Goal: Task Accomplishment & Management: Use online tool/utility

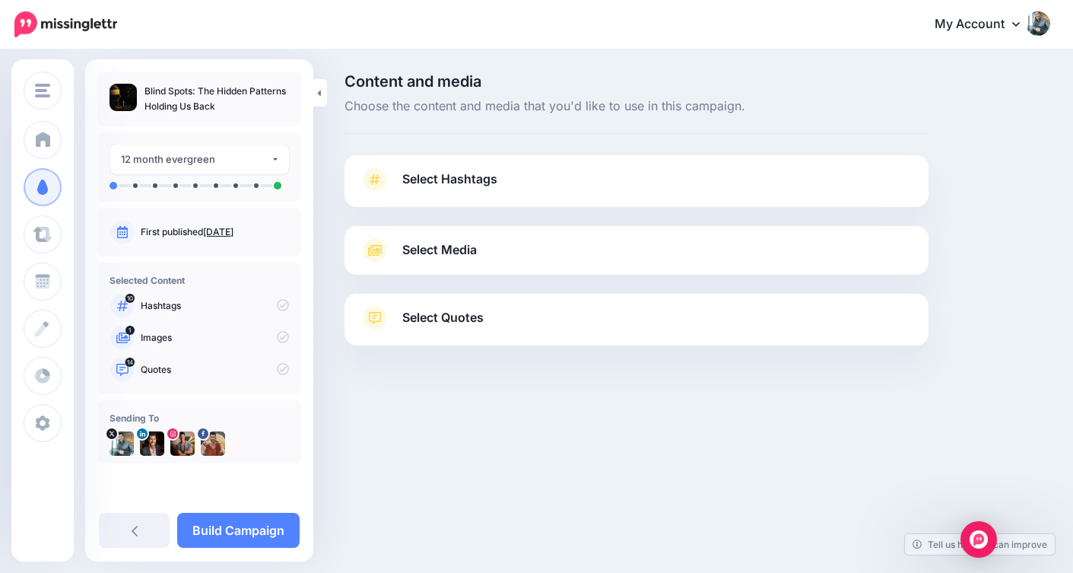
click at [417, 178] on span "Select Hashtags" at bounding box center [449, 179] width 95 height 21
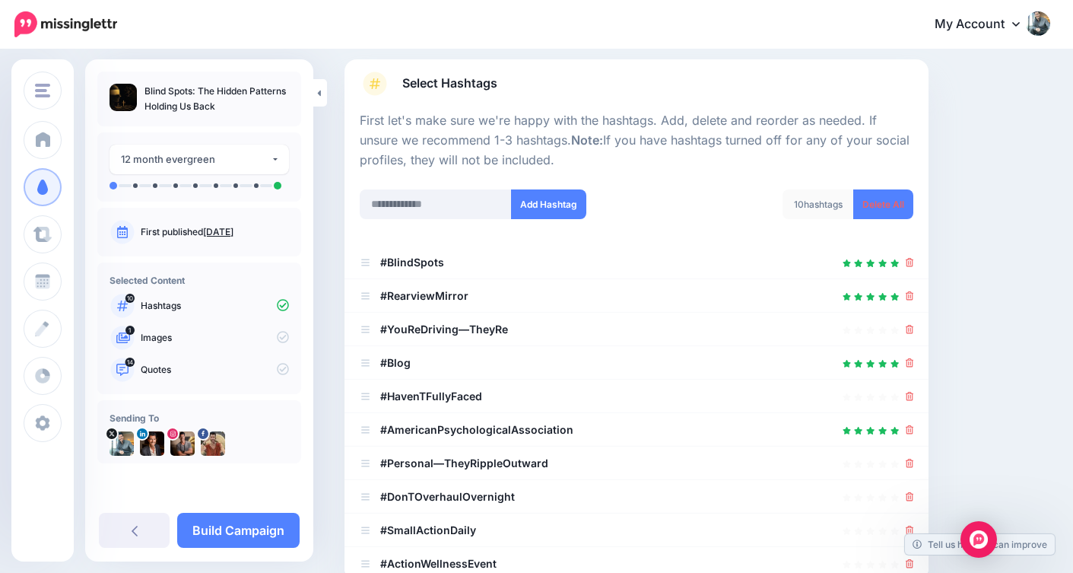
scroll to position [99, 0]
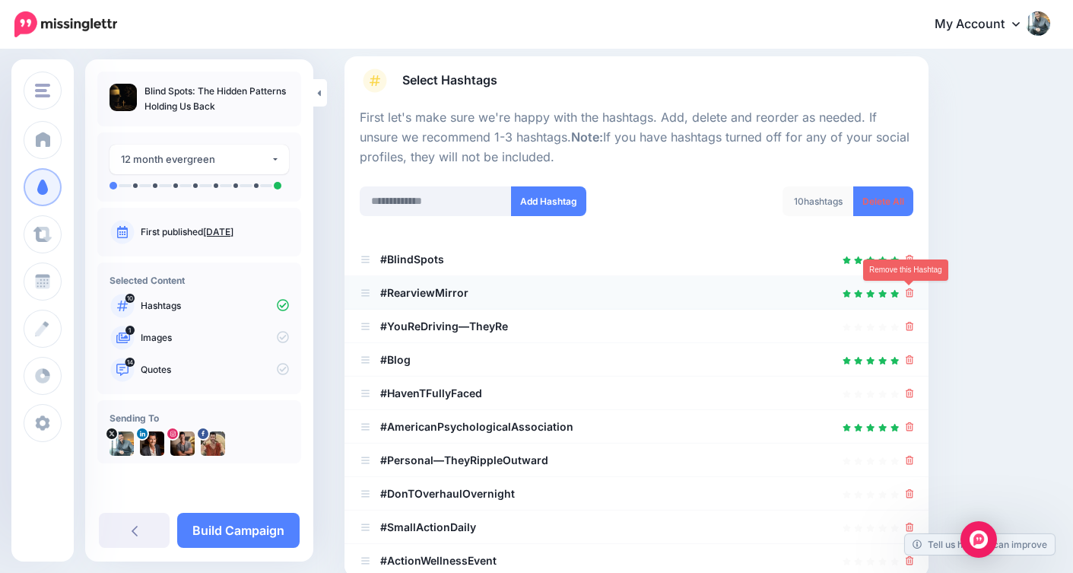
click at [908, 292] on icon at bounding box center [910, 292] width 8 height 9
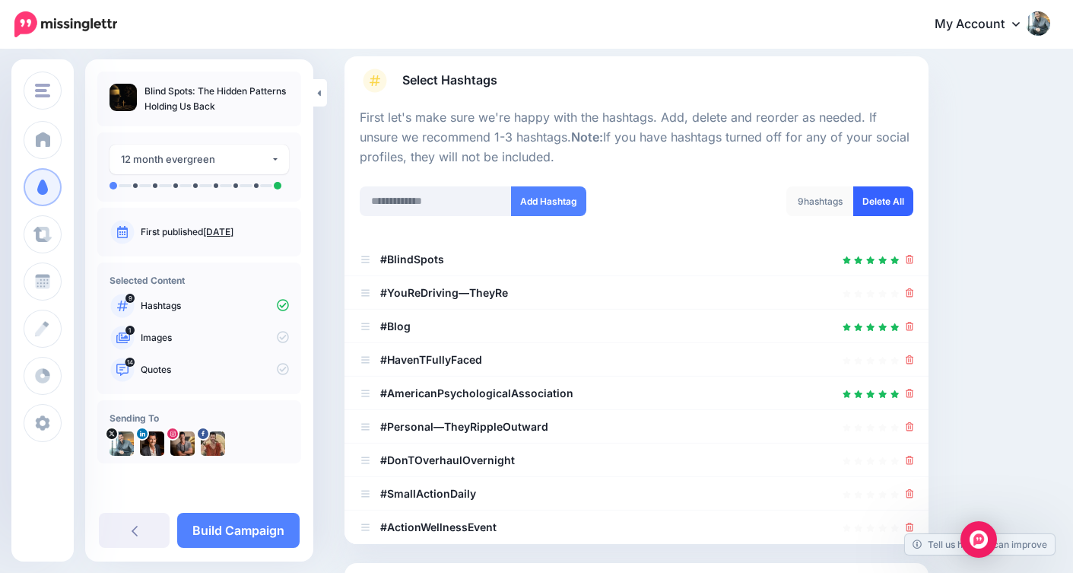
click at [900, 210] on link "Delete All" at bounding box center [883, 201] width 60 height 30
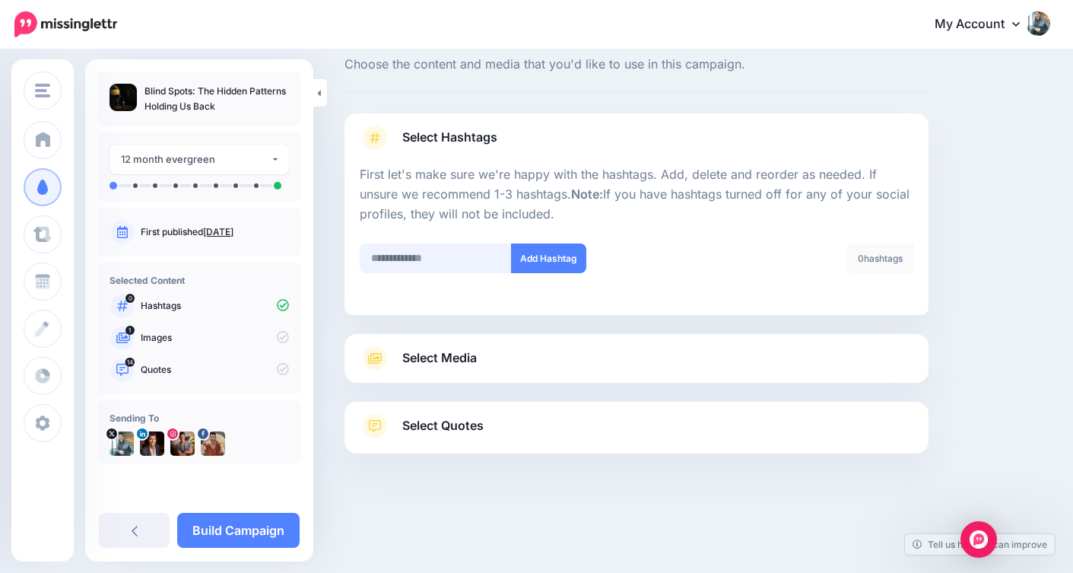
click at [397, 262] on input "text" at bounding box center [436, 258] width 152 height 30
type input "**********"
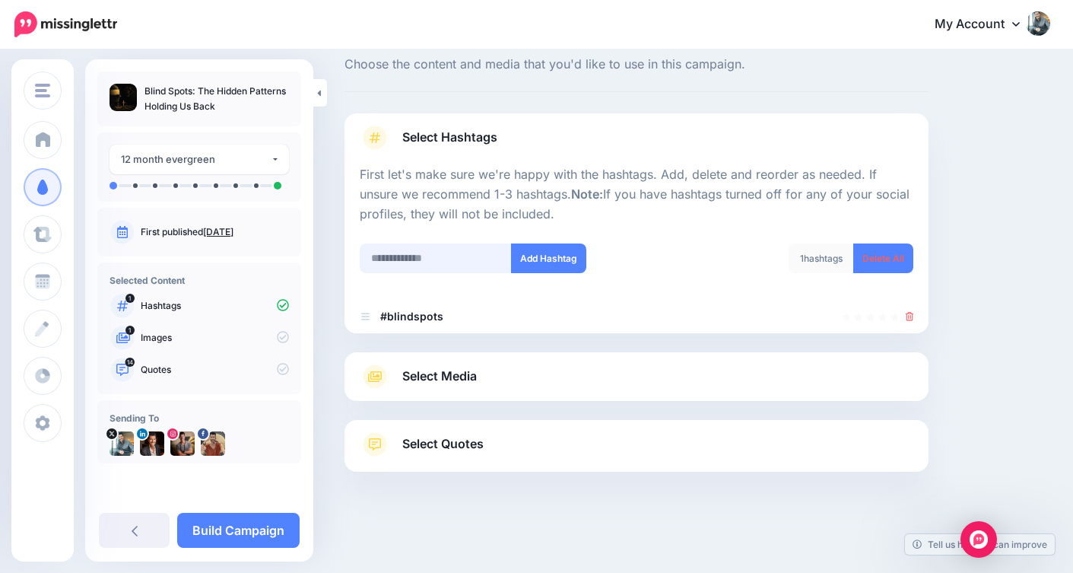
scroll to position [60, 0]
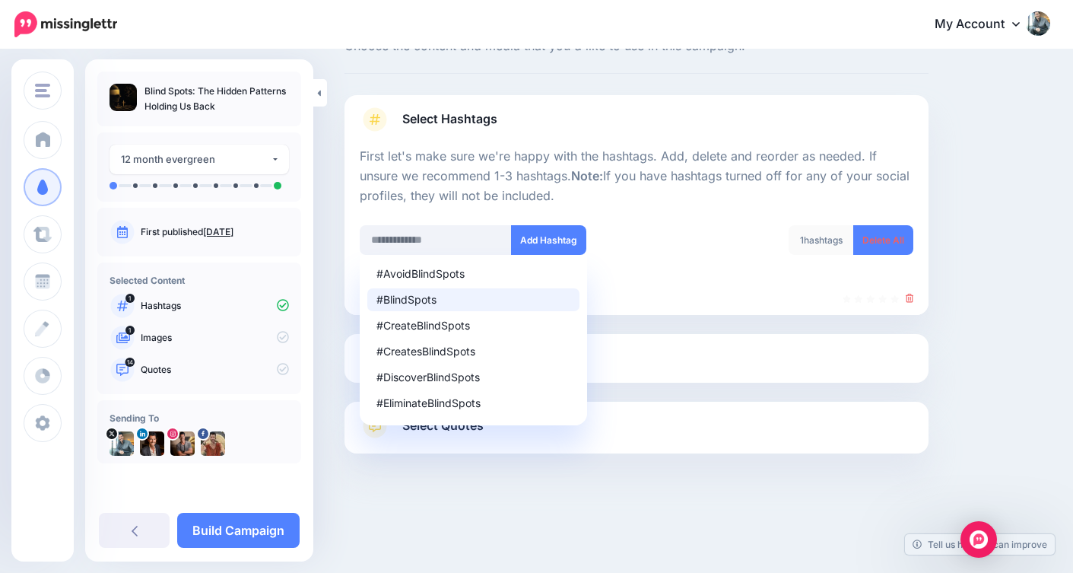
click at [434, 294] on div "#BlindSpots" at bounding box center [473, 299] width 194 height 11
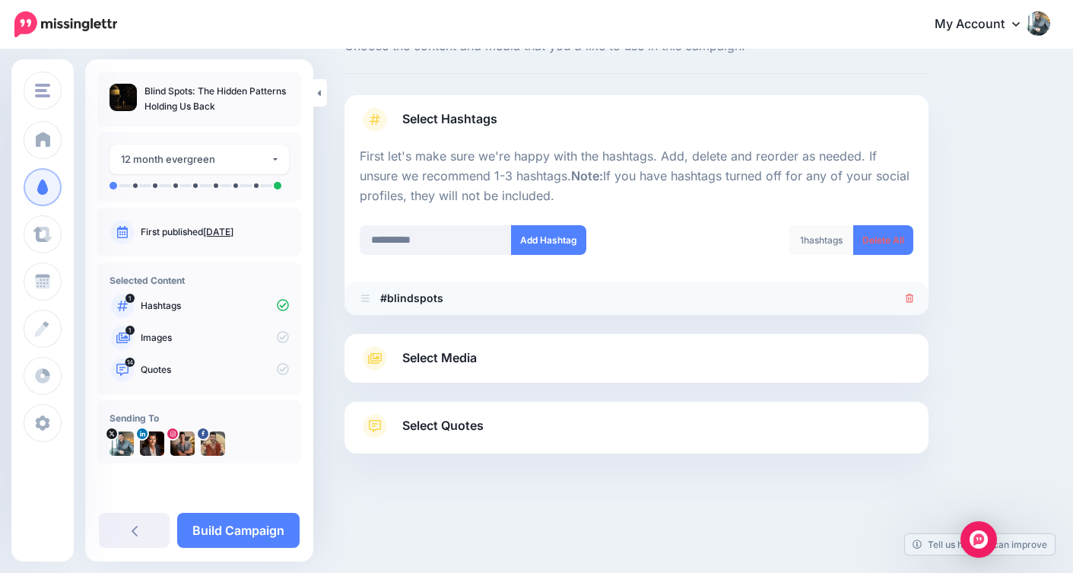
click at [909, 296] on icon at bounding box center [910, 298] width 8 height 9
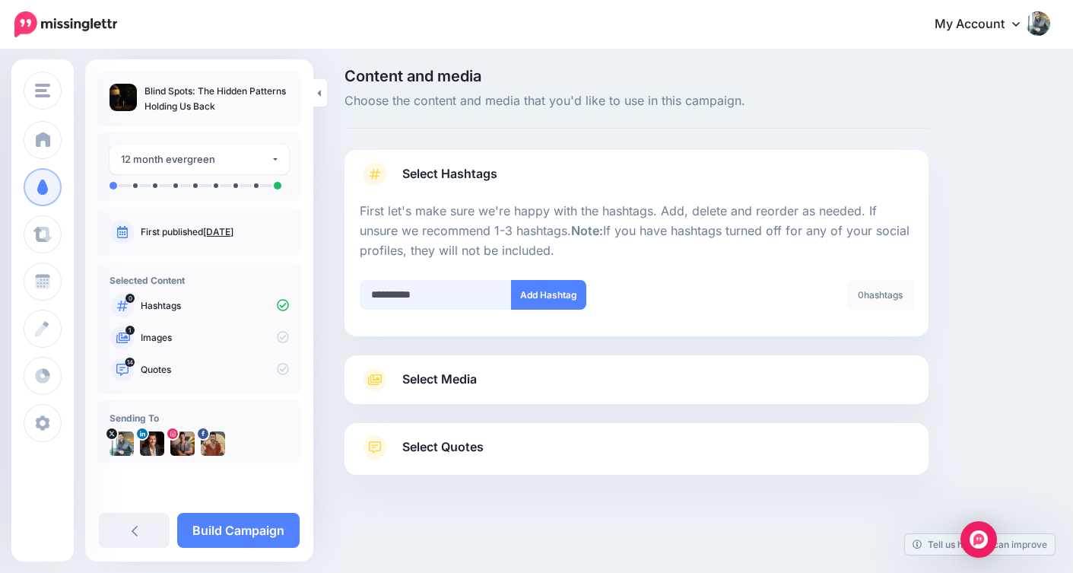
click at [405, 294] on input "**********" at bounding box center [436, 295] width 152 height 30
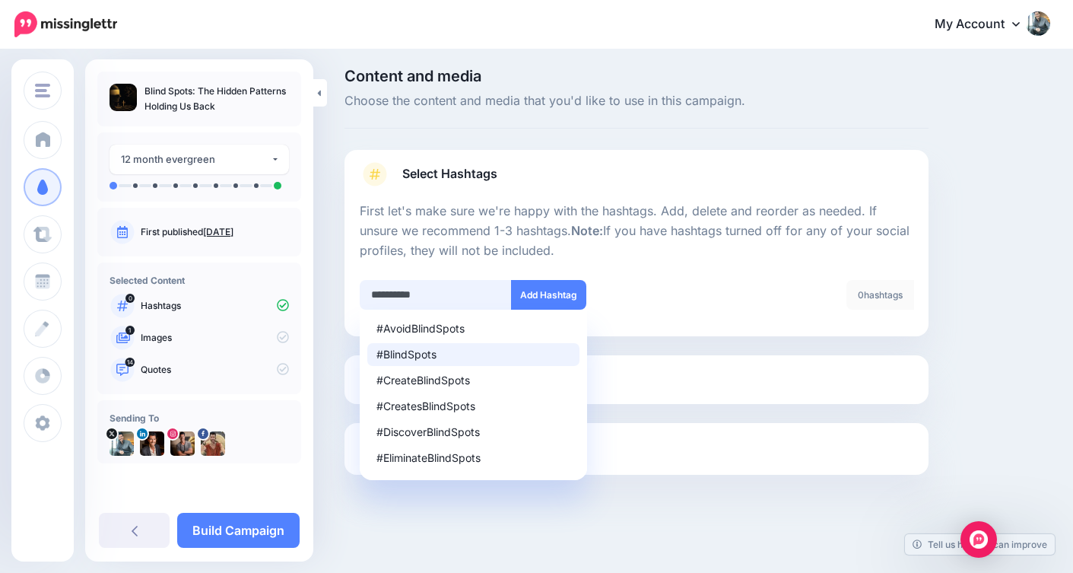
click at [431, 294] on input "**********" at bounding box center [436, 295] width 152 height 30
type input "*********"
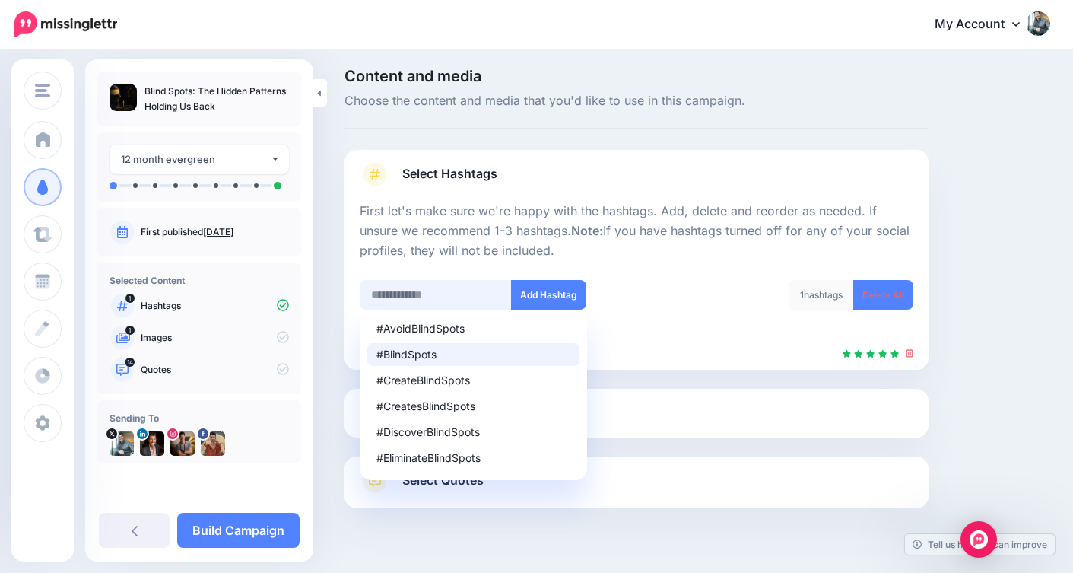
scroll to position [39, 0]
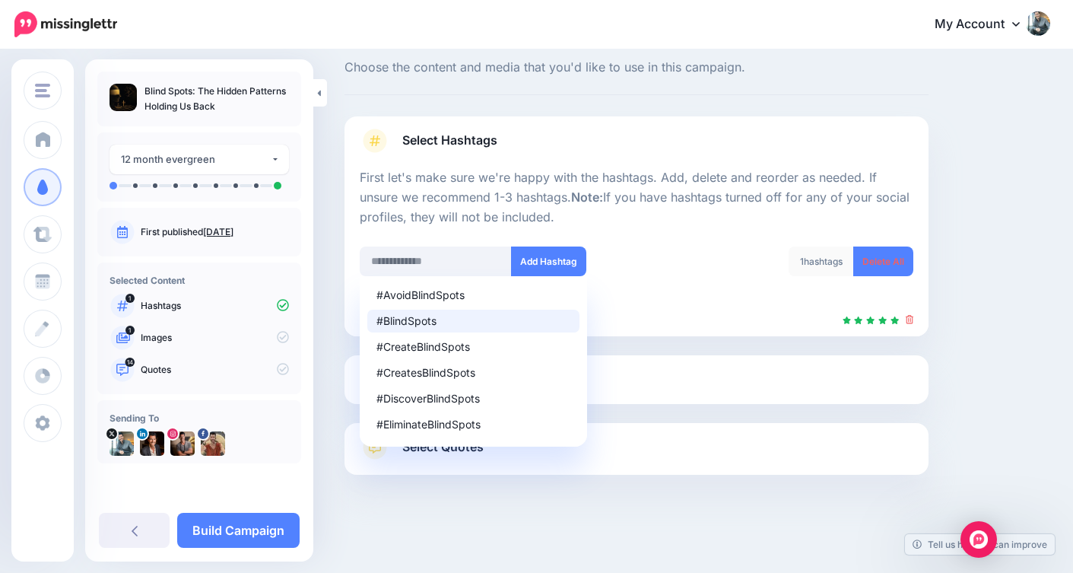
click at [998, 254] on div "Content and media Choose the content and media that you'd like to use in this c…" at bounding box center [697, 293] width 728 height 516
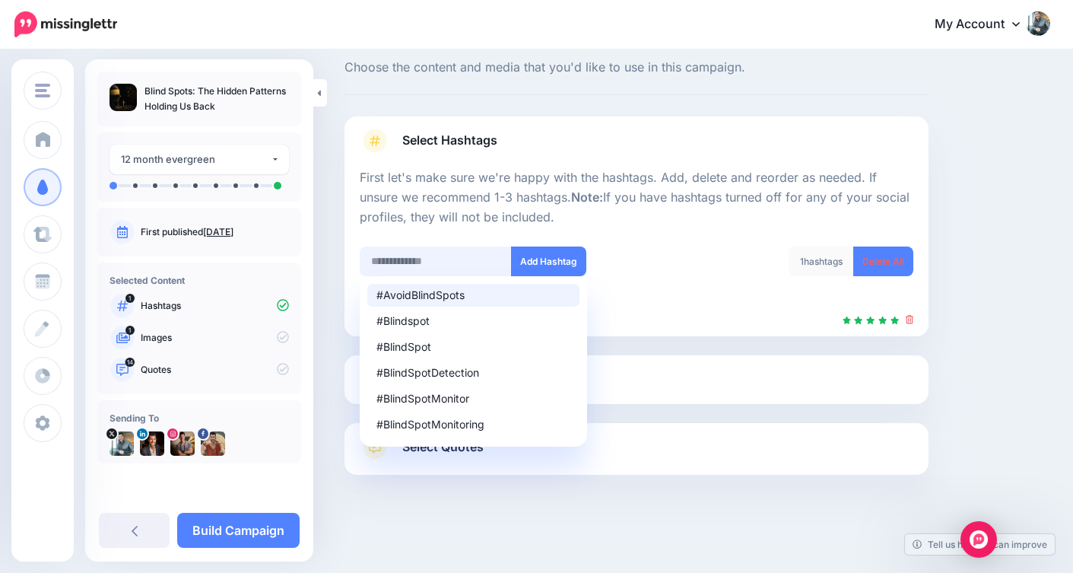
click at [435, 262] on input "text" at bounding box center [436, 261] width 152 height 30
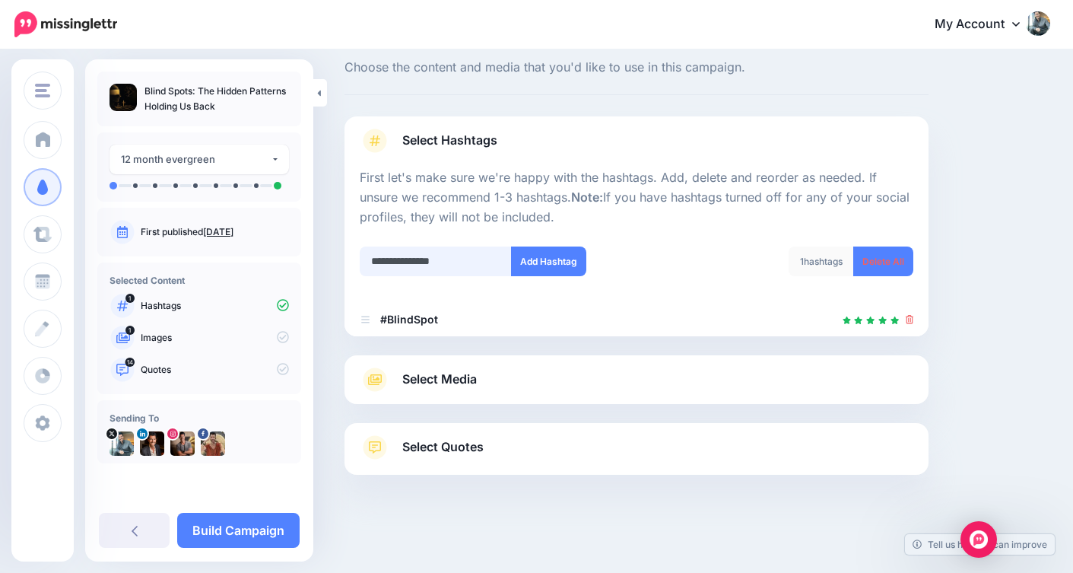
drag, startPoint x: 477, startPoint y: 260, endPoint x: 333, endPoint y: 262, distance: 143.7
click at [333, 262] on div "**********" at bounding box center [636, 293] width 607 height 516
type input "*******"
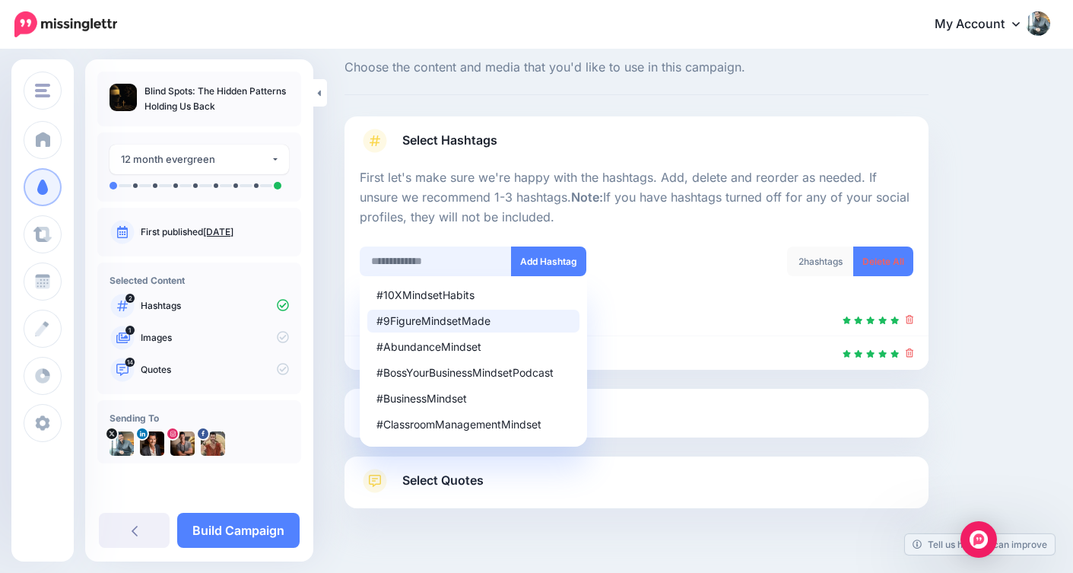
scroll to position [72, 0]
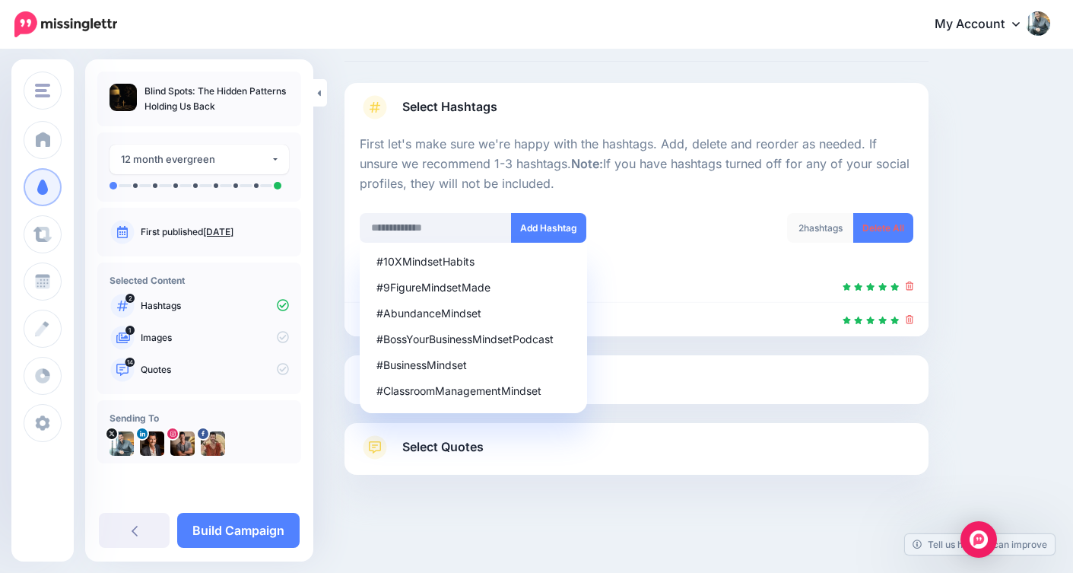
click at [972, 258] on div "Content and media Choose the content and media that you'd like to use in this c…" at bounding box center [697, 276] width 728 height 549
click at [427, 229] on input "text" at bounding box center [436, 228] width 152 height 30
type input "**********"
drag, startPoint x: 475, startPoint y: 230, endPoint x: 345, endPoint y: 229, distance: 130.0
click at [345, 229] on div "**********" at bounding box center [636, 209] width 584 height 253
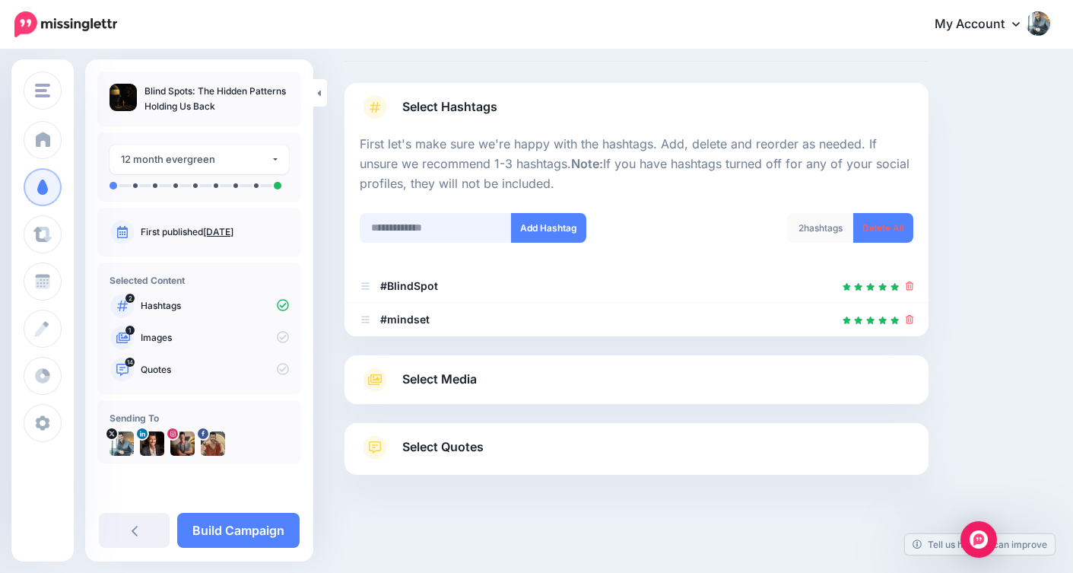
type input "*"
type input "*********"
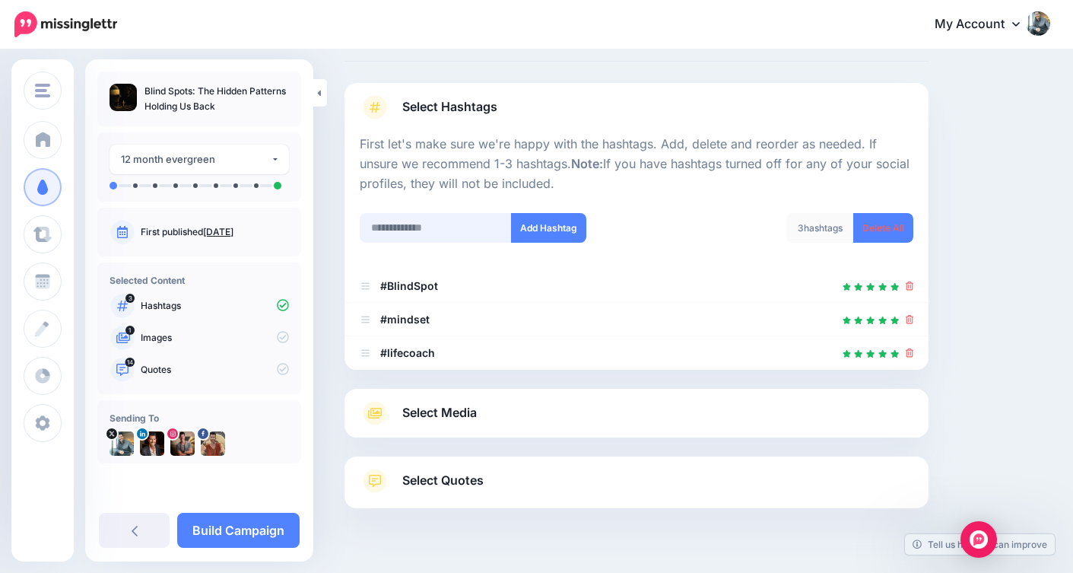
scroll to position [106, 0]
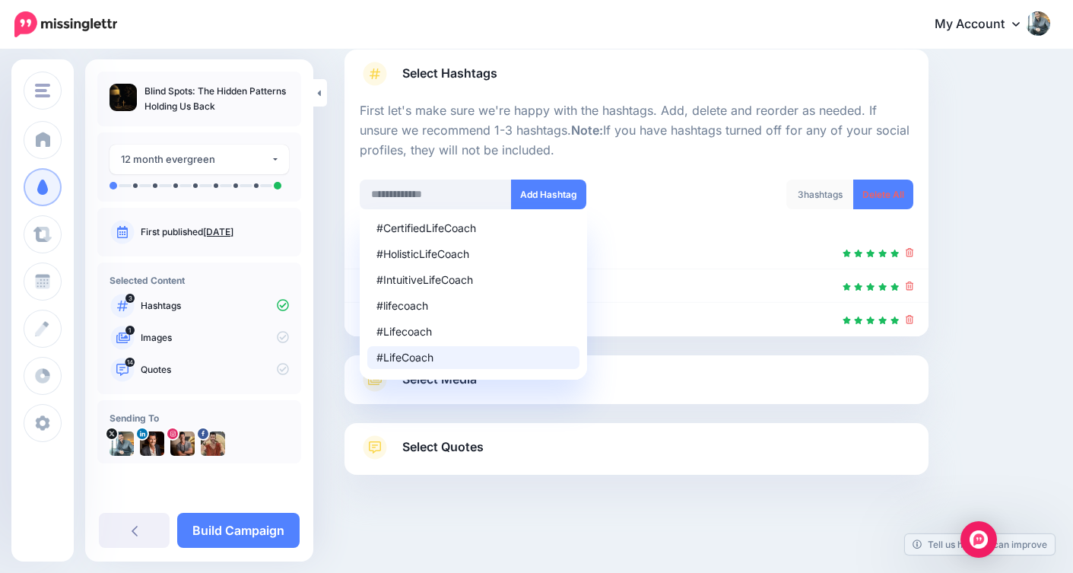
click at [498, 391] on div "#CertifiedLifeCoach #HolisticLifeCoach #IntuitiveLifeCoach #lifecoach #Lifecoac…" at bounding box center [436, 304] width 152 height 190
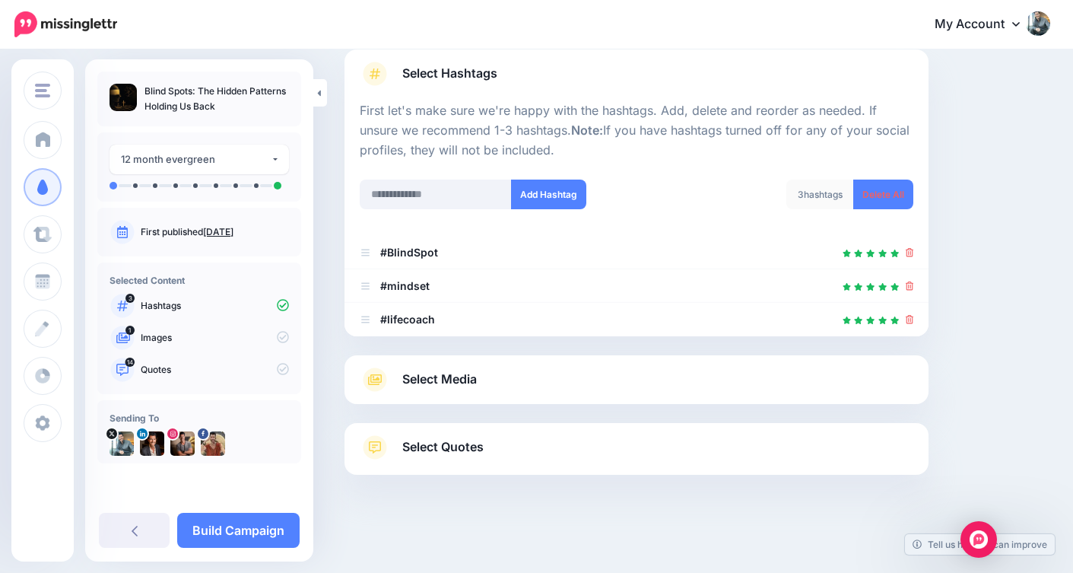
click at [452, 380] on span "Select Media" at bounding box center [439, 379] width 75 height 21
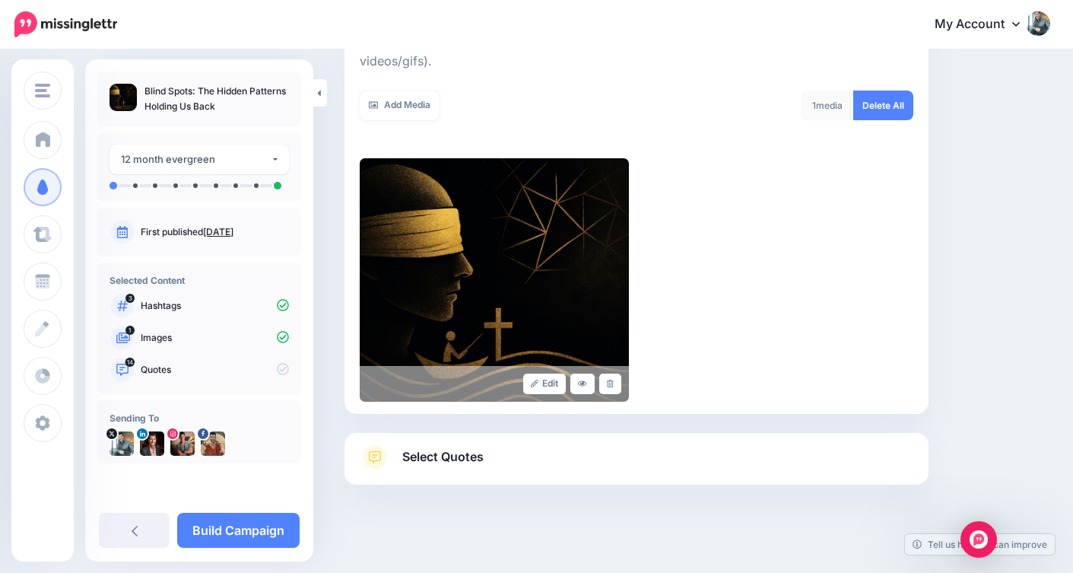
scroll to position [268, 0]
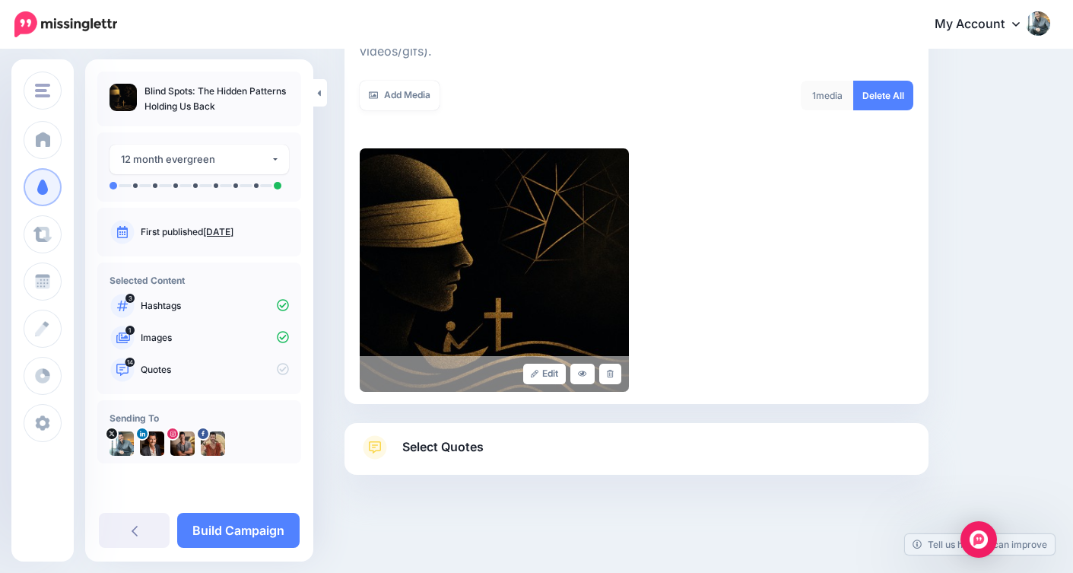
click at [411, 443] on span "Select Quotes" at bounding box center [442, 446] width 81 height 21
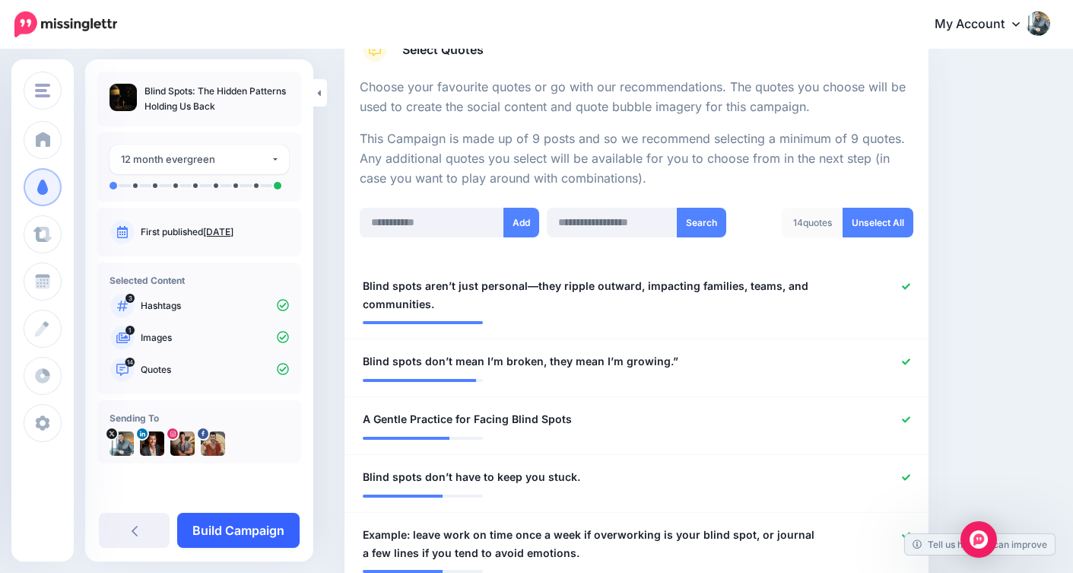
click at [263, 527] on link "Build Campaign" at bounding box center [238, 530] width 122 height 35
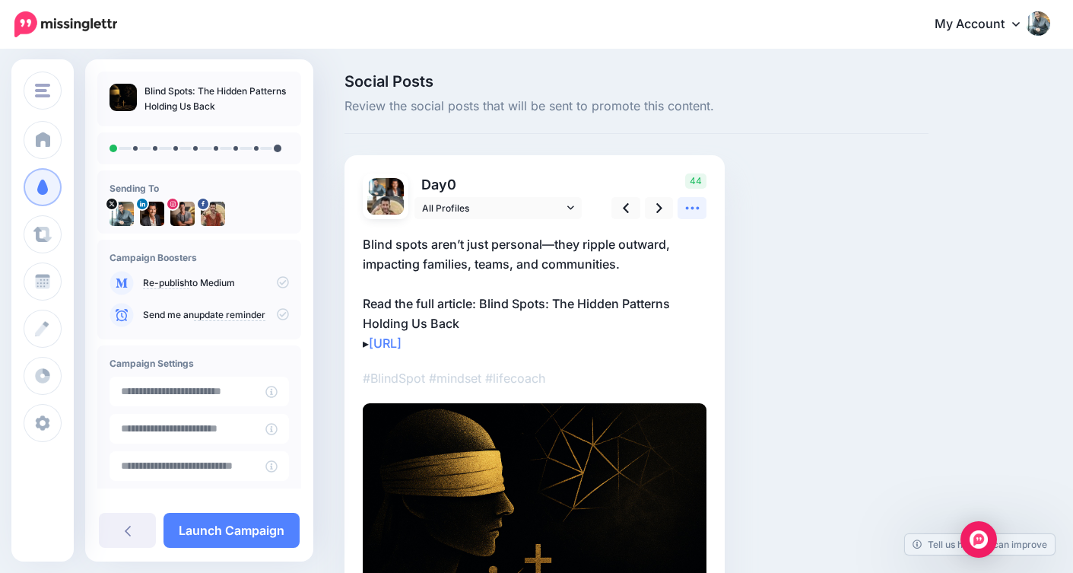
click at [691, 211] on icon at bounding box center [692, 208] width 16 height 16
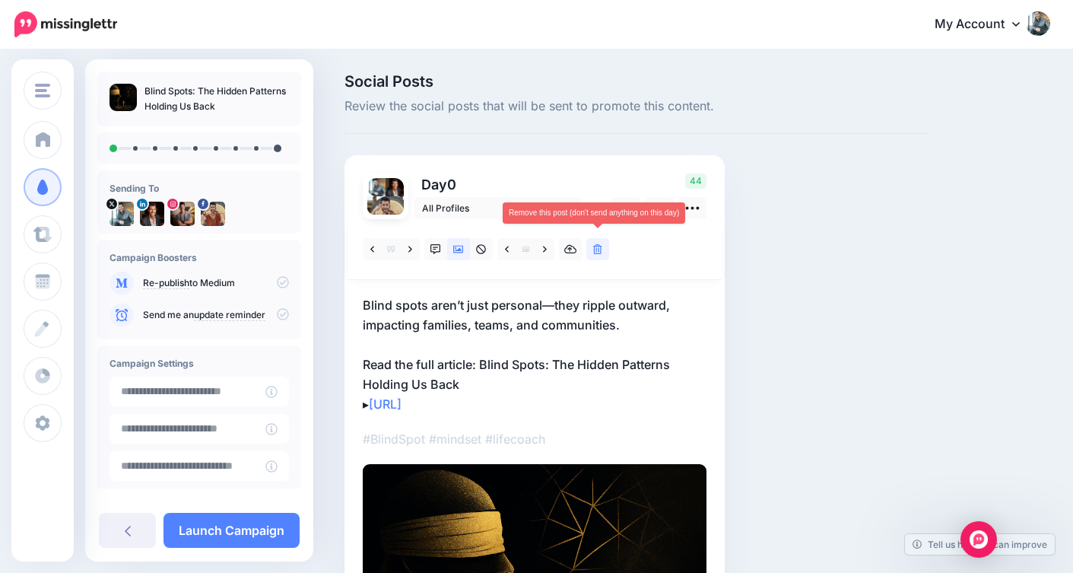
click at [593, 251] on icon at bounding box center [597, 249] width 9 height 11
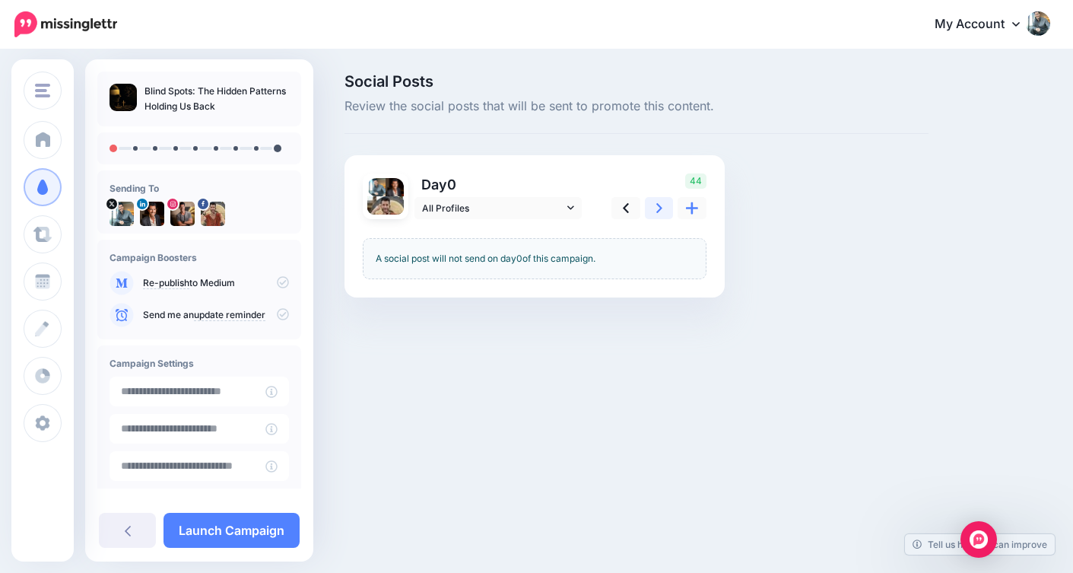
click at [661, 214] on icon at bounding box center [659, 208] width 6 height 16
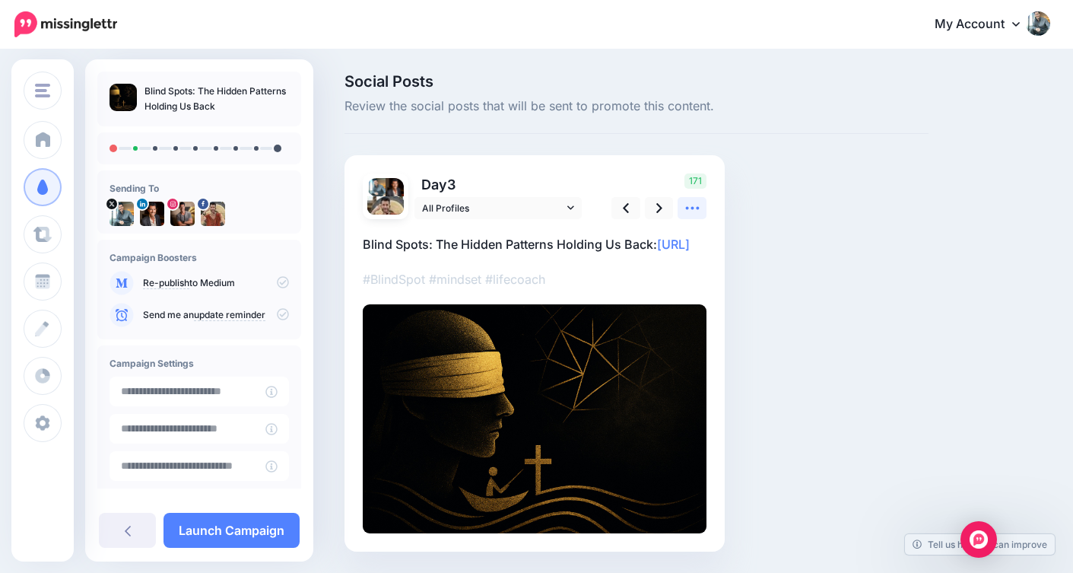
click at [700, 207] on icon at bounding box center [692, 208] width 16 height 16
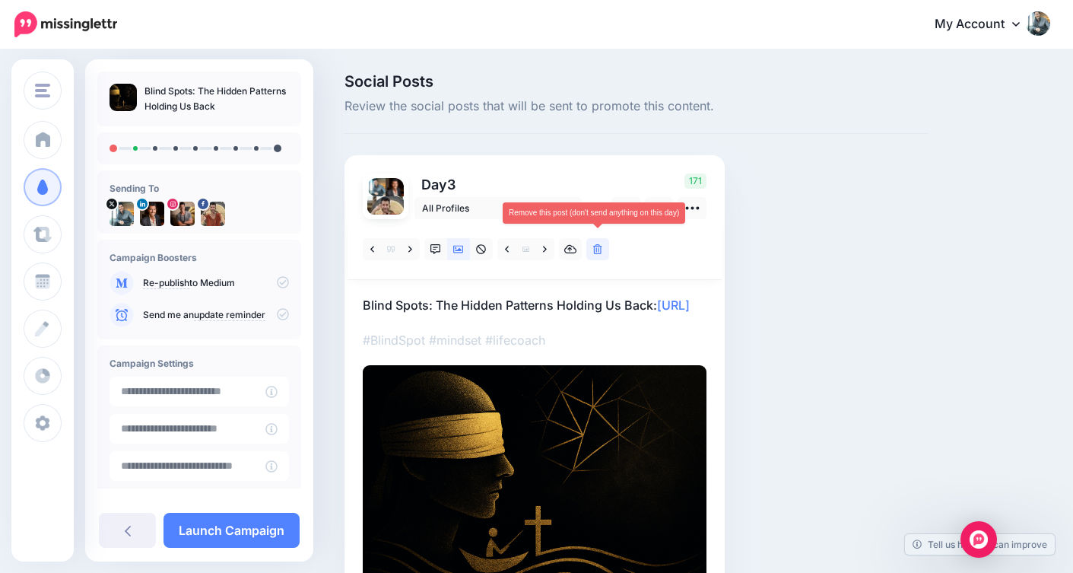
click at [600, 248] on icon at bounding box center [597, 249] width 9 height 11
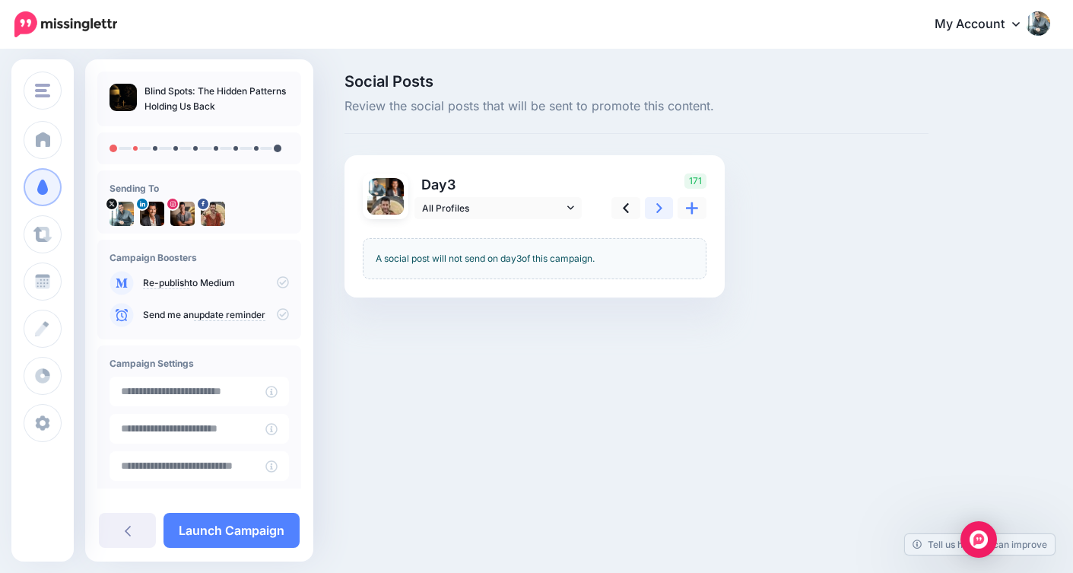
click at [659, 216] on link at bounding box center [659, 208] width 29 height 22
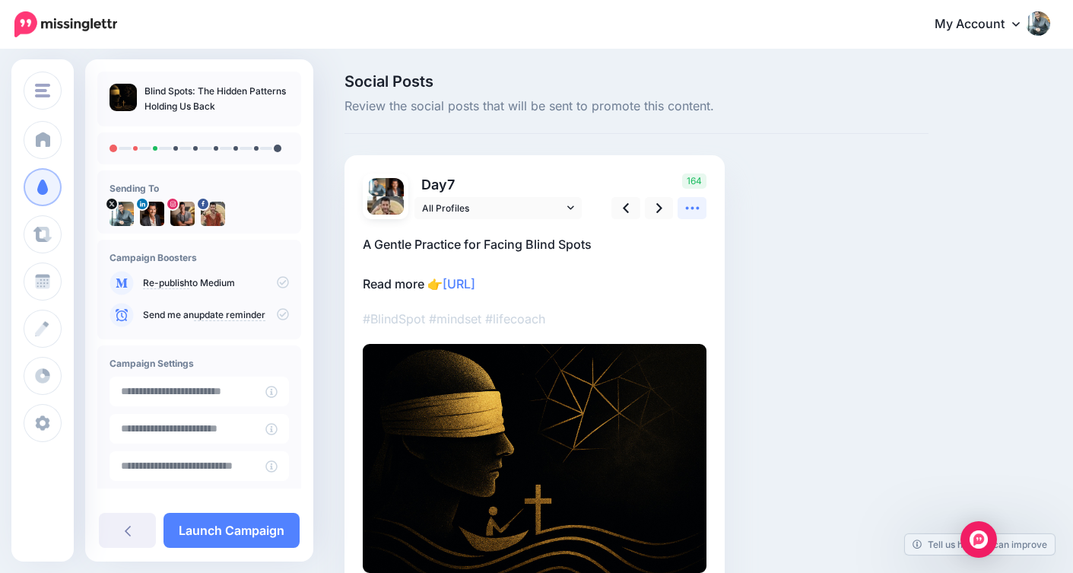
click at [689, 214] on icon at bounding box center [692, 208] width 16 height 16
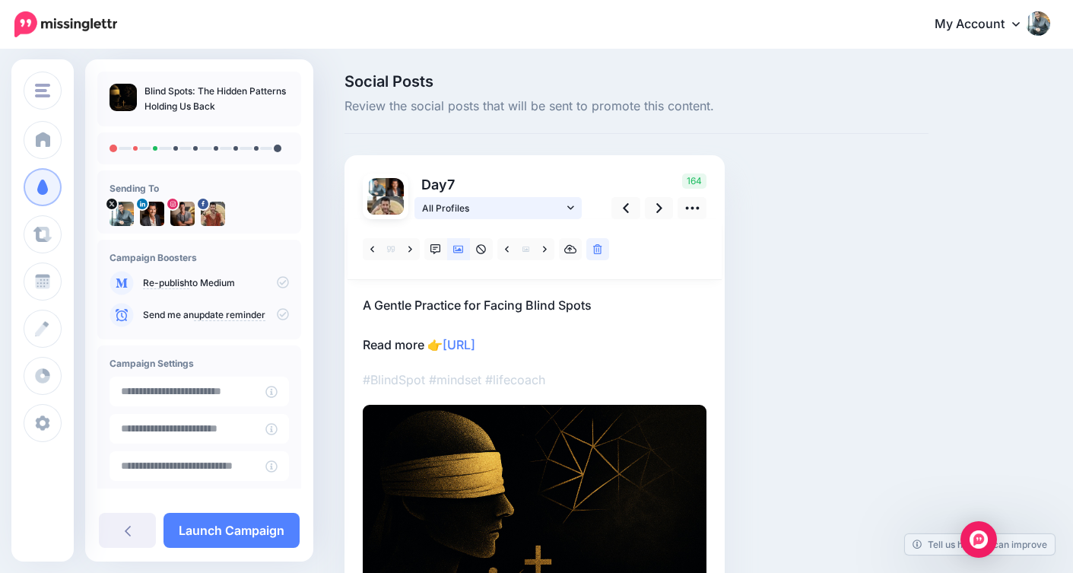
click at [569, 213] on link "All Profiles" at bounding box center [497, 208] width 167 height 22
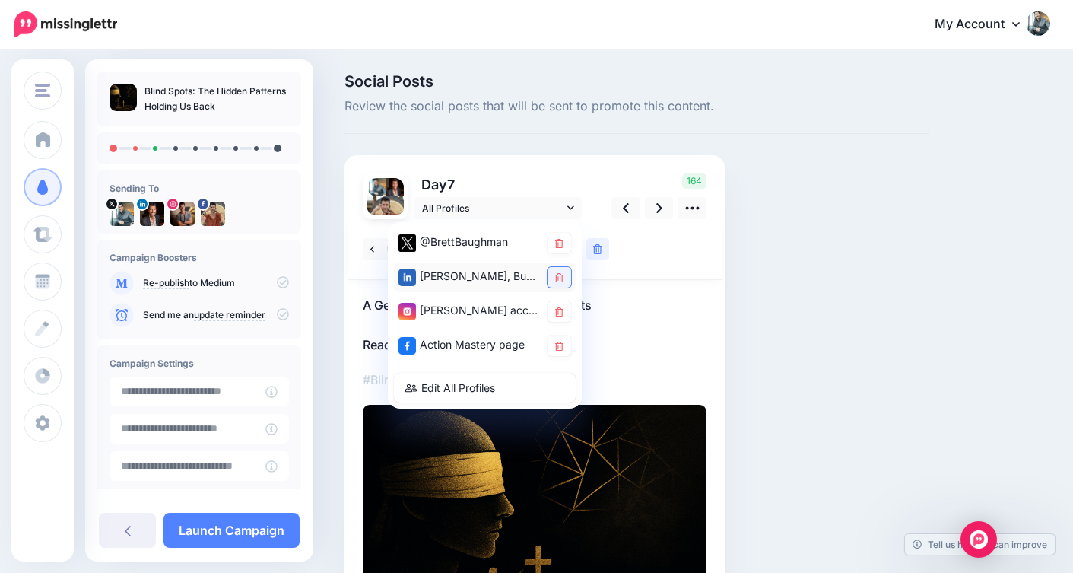
click at [559, 273] on icon at bounding box center [559, 277] width 8 height 9
click at [556, 349] on icon at bounding box center [559, 345] width 8 height 9
click at [754, 290] on div "Social Posts Review the social posts that will be sent to promote this content.…" at bounding box center [636, 386] width 607 height 624
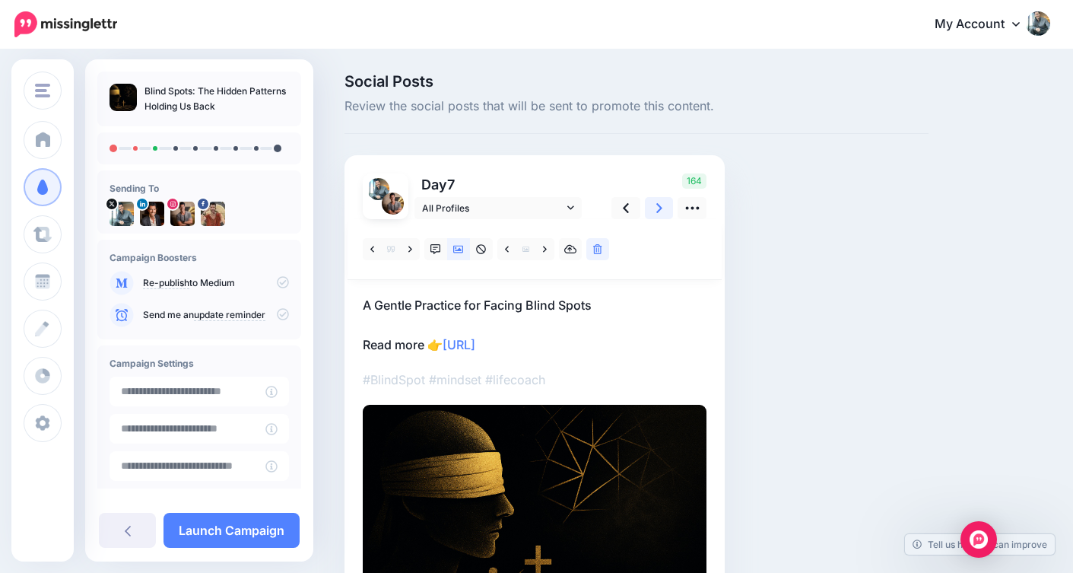
click at [661, 211] on icon at bounding box center [659, 208] width 6 height 16
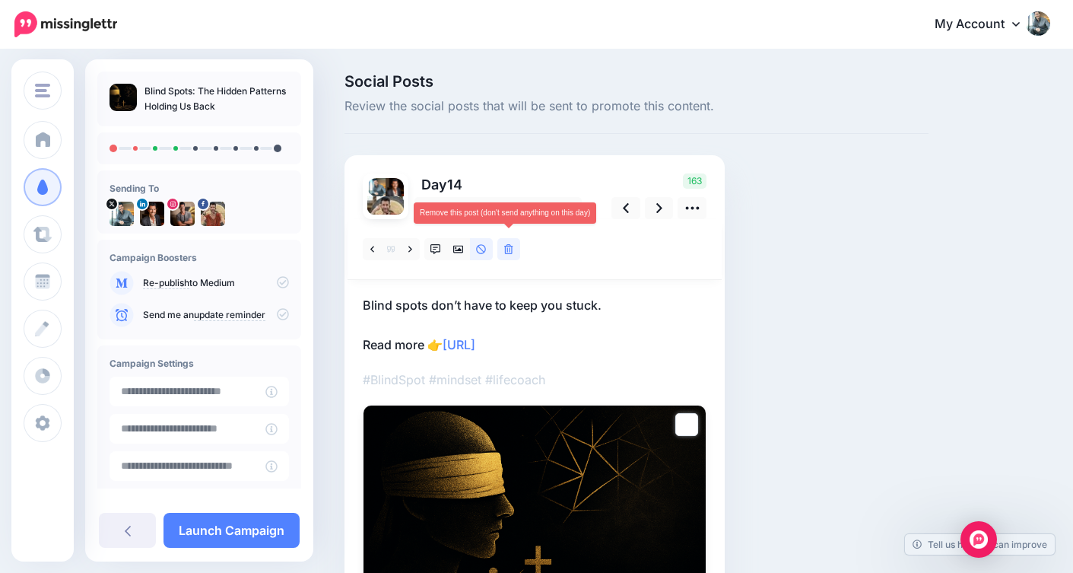
click at [508, 252] on icon at bounding box center [508, 249] width 9 height 11
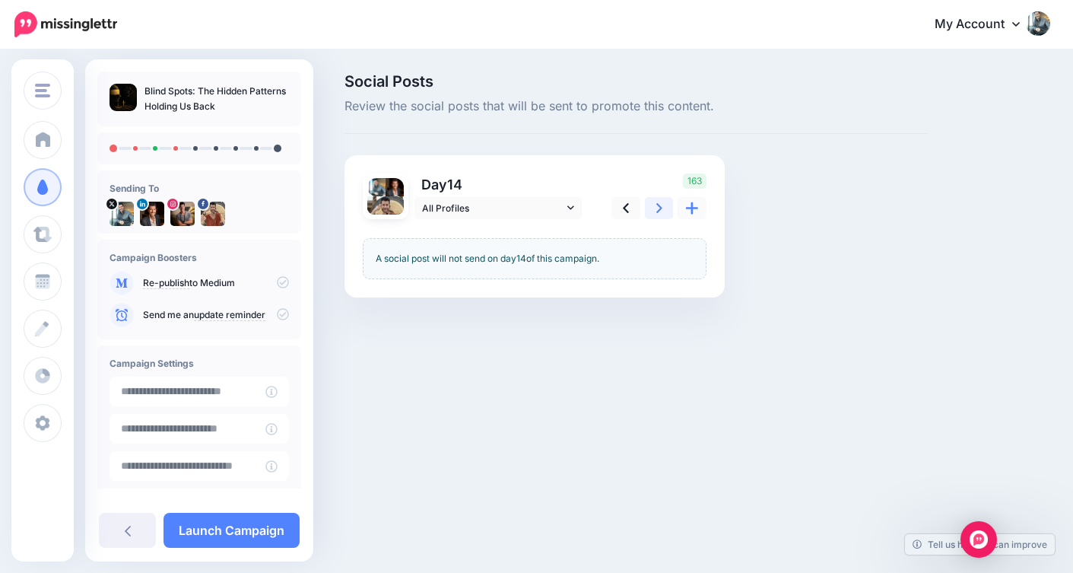
click at [656, 211] on icon at bounding box center [659, 208] width 6 height 16
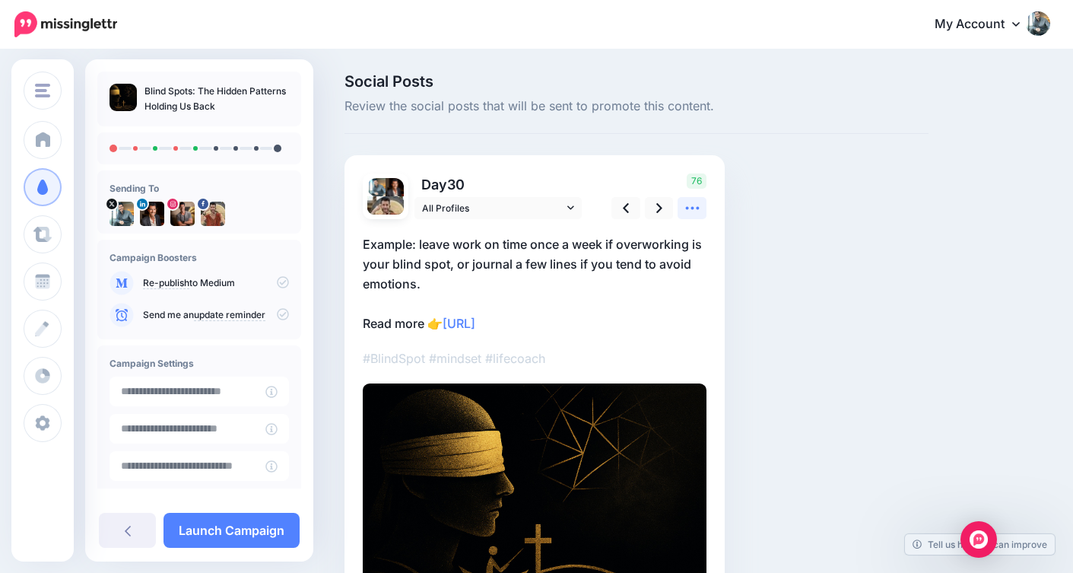
click at [702, 202] on link at bounding box center [692, 208] width 29 height 22
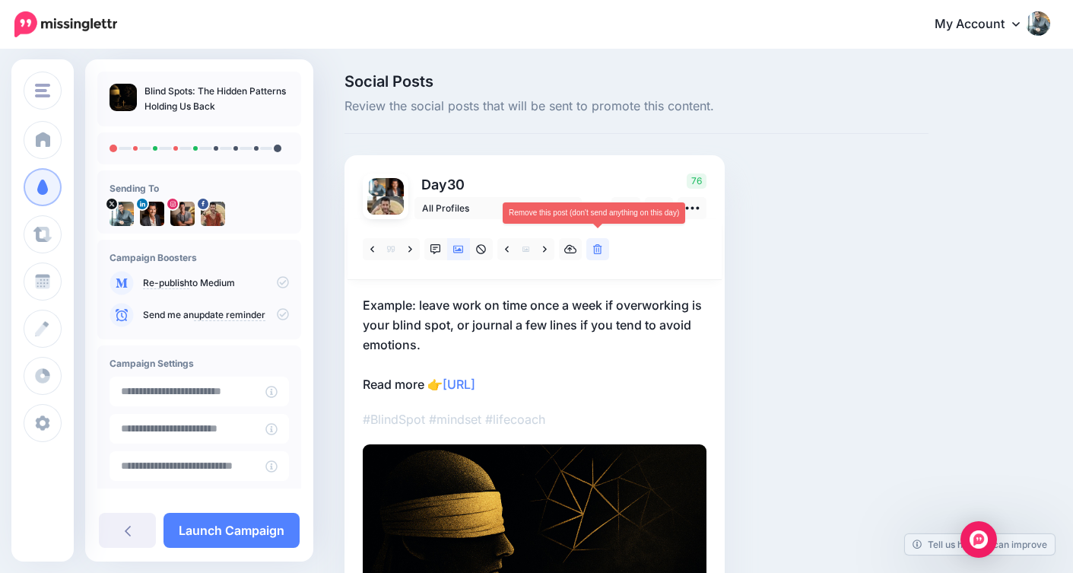
click at [597, 247] on icon at bounding box center [597, 249] width 9 height 11
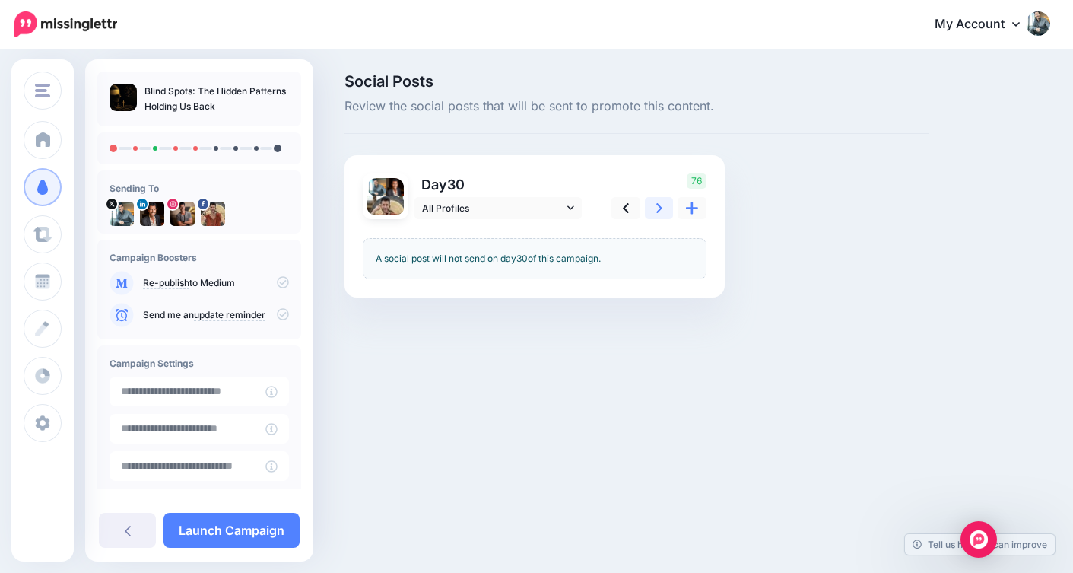
click at [659, 209] on icon at bounding box center [659, 208] width 6 height 10
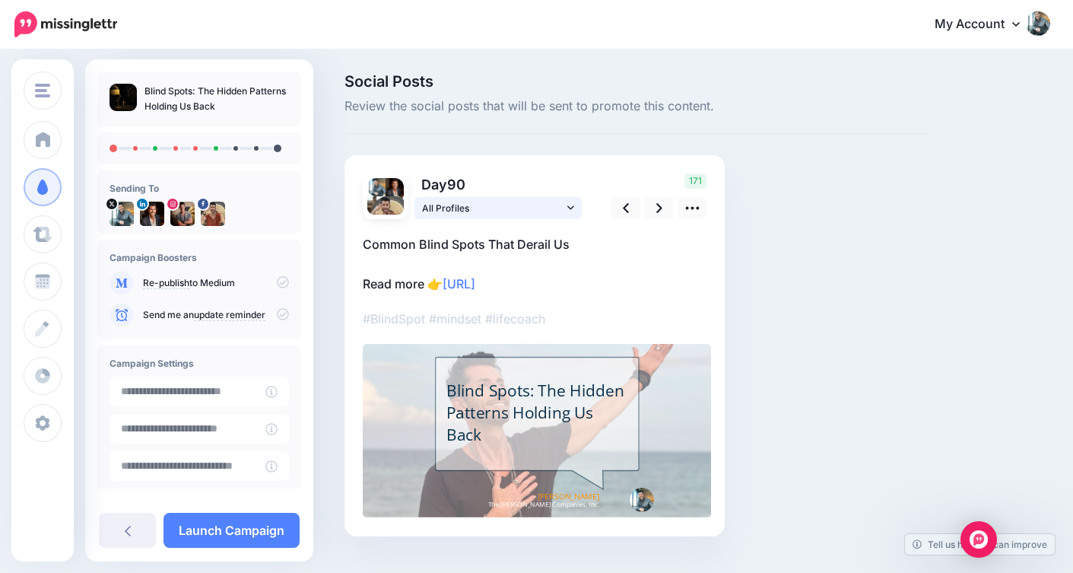
click at [572, 208] on icon at bounding box center [570, 207] width 7 height 11
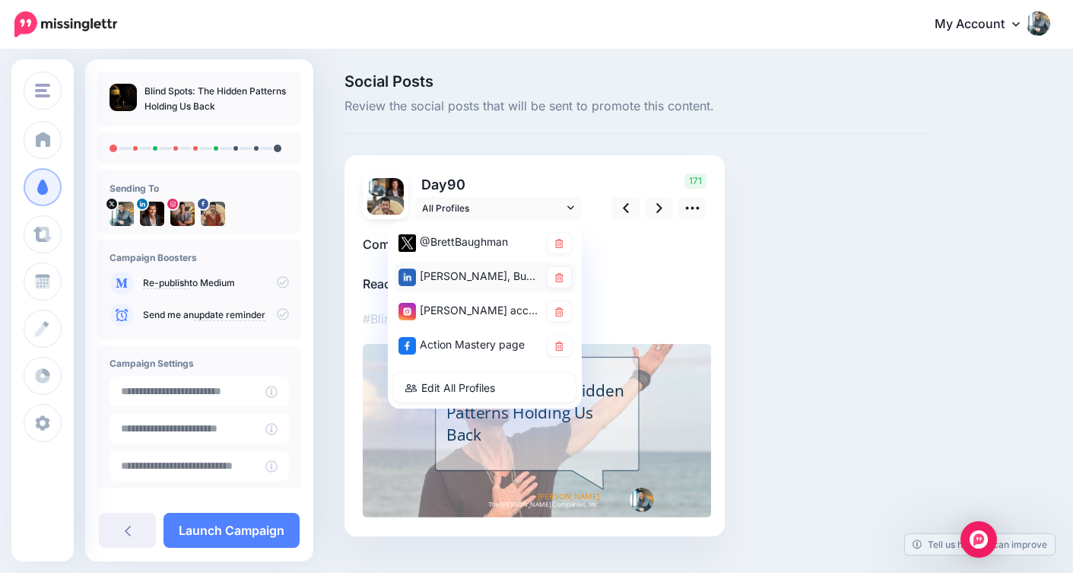
click at [467, 275] on div "Brett Baughman, Business Coach - Life Coach feed" at bounding box center [468, 276] width 141 height 19
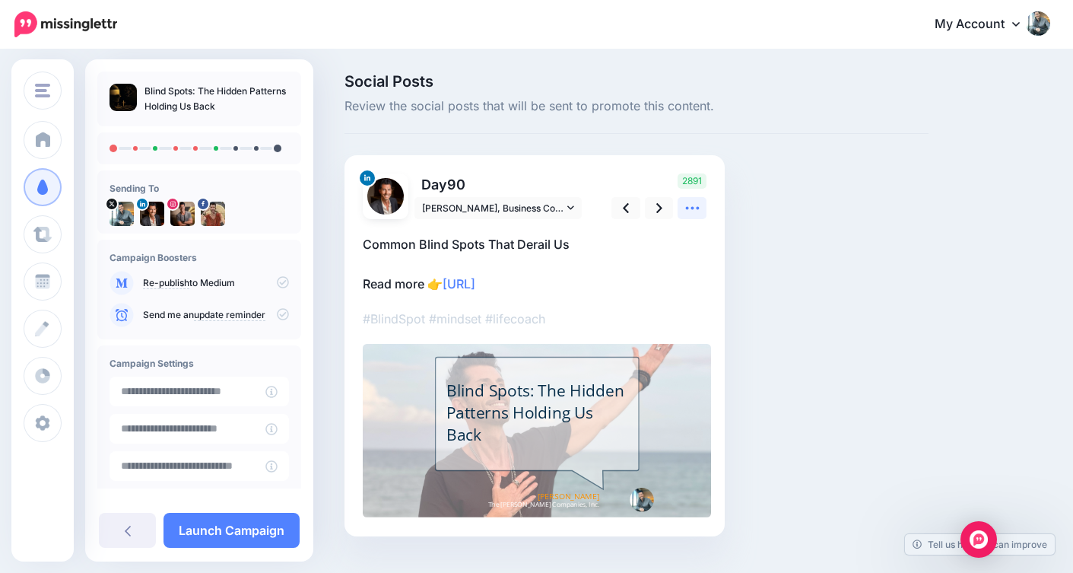
click at [687, 213] on icon at bounding box center [692, 208] width 16 height 16
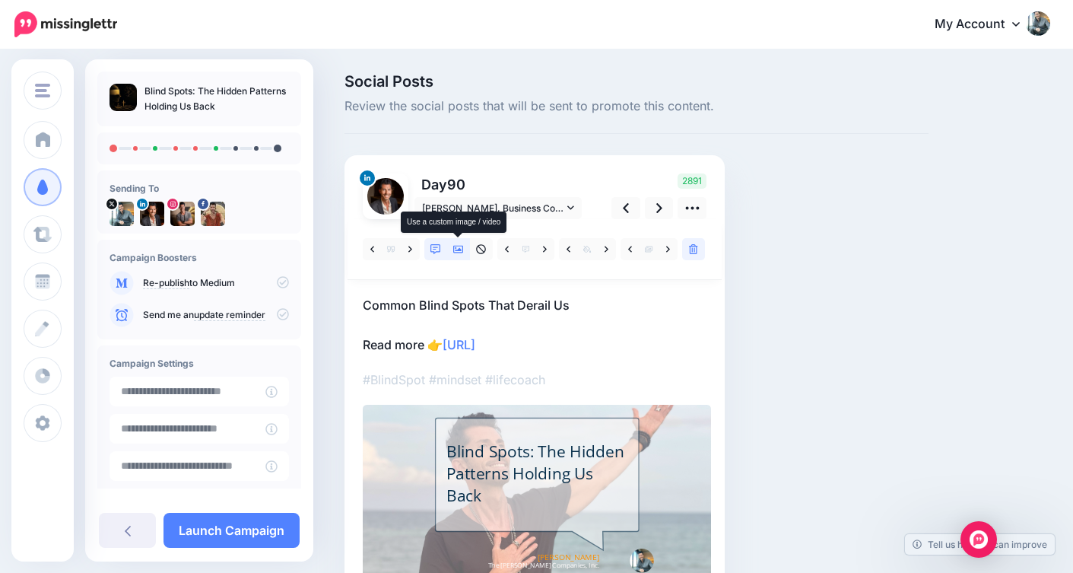
click at [458, 253] on icon at bounding box center [458, 249] width 11 height 11
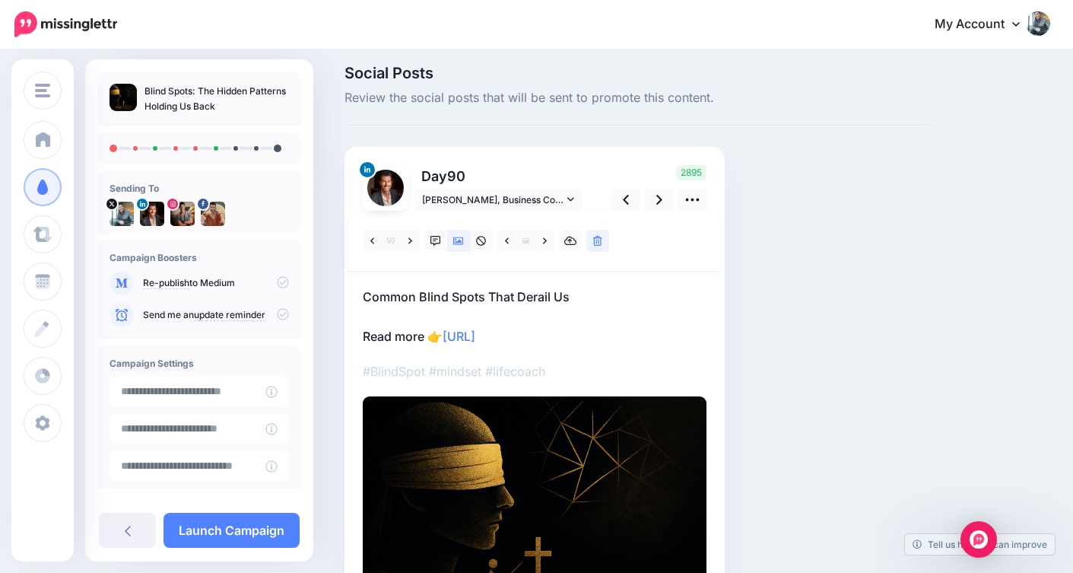
scroll to position [24, 0]
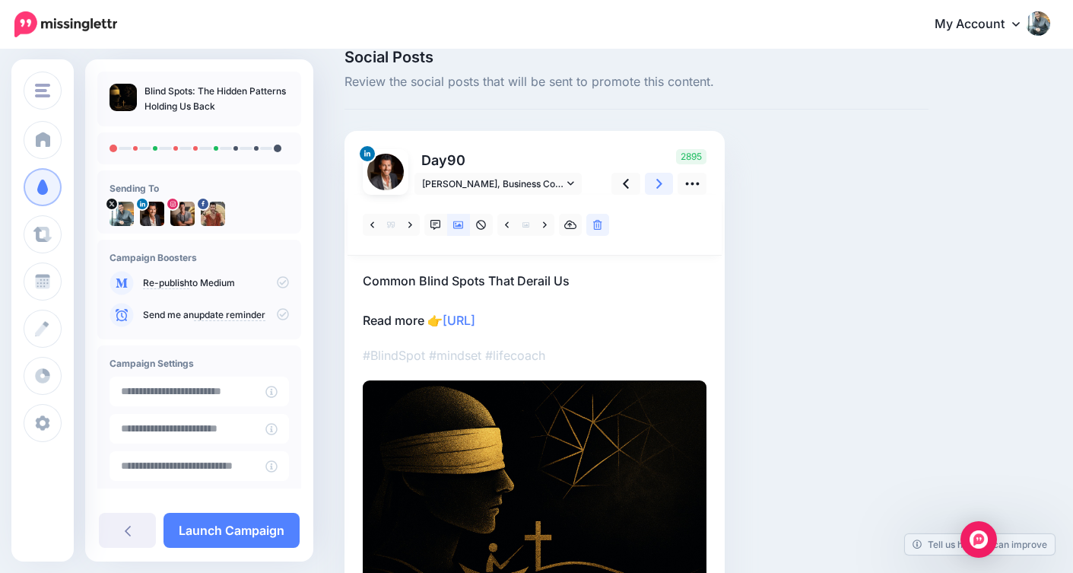
click at [662, 185] on icon at bounding box center [659, 184] width 6 height 16
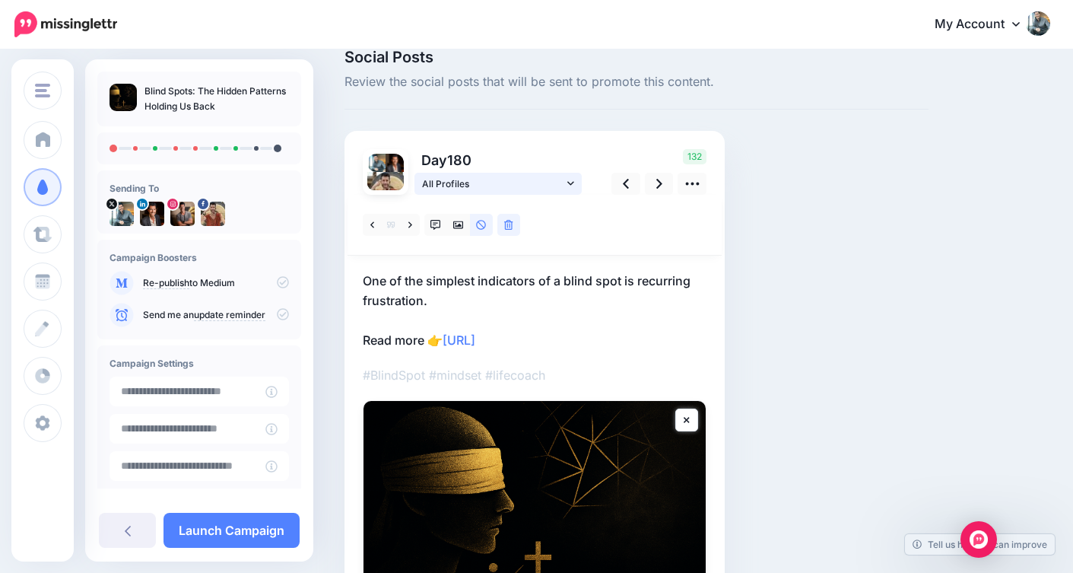
click at [569, 183] on icon at bounding box center [570, 183] width 7 height 4
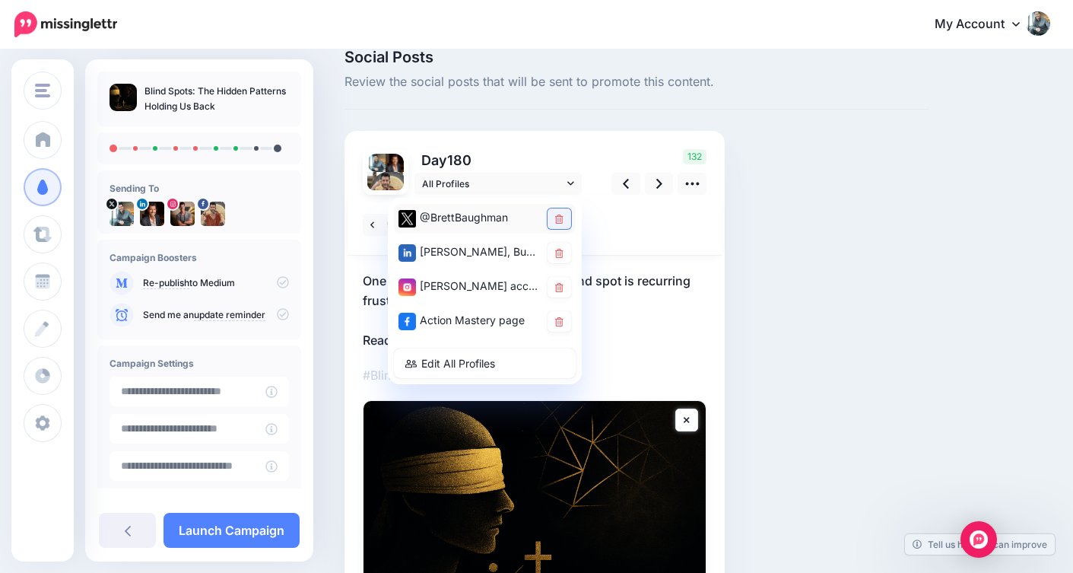
click at [560, 217] on icon at bounding box center [559, 218] width 8 height 9
click at [557, 249] on icon at bounding box center [559, 253] width 8 height 9
click at [558, 284] on icon at bounding box center [559, 287] width 8 height 9
click at [557, 323] on icon at bounding box center [559, 321] width 8 height 9
click at [768, 256] on div "Social Posts Review the social posts that will be sent to promote this content.…" at bounding box center [636, 399] width 607 height 701
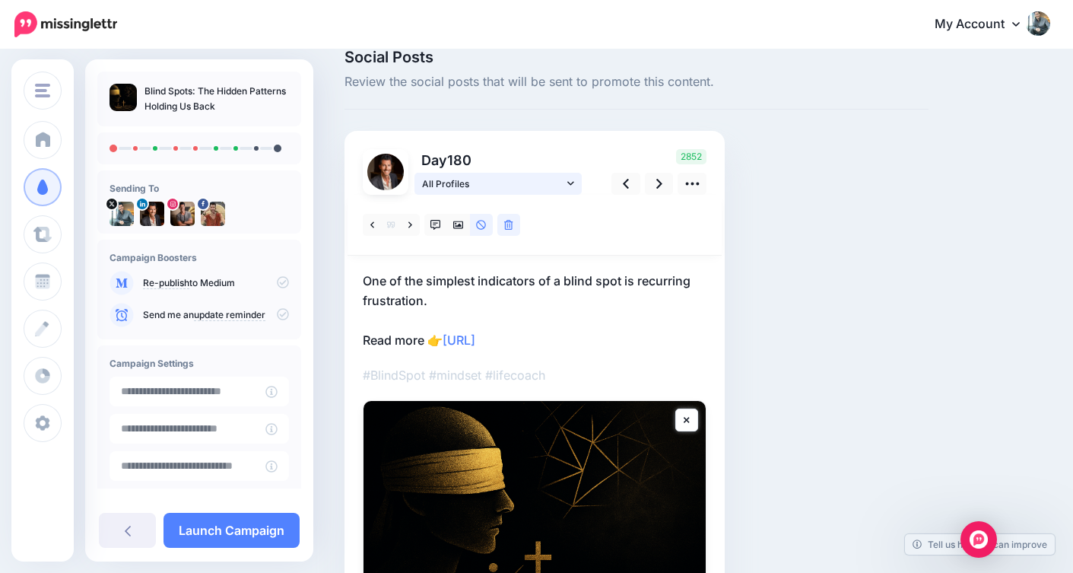
click at [570, 188] on icon at bounding box center [570, 183] width 7 height 11
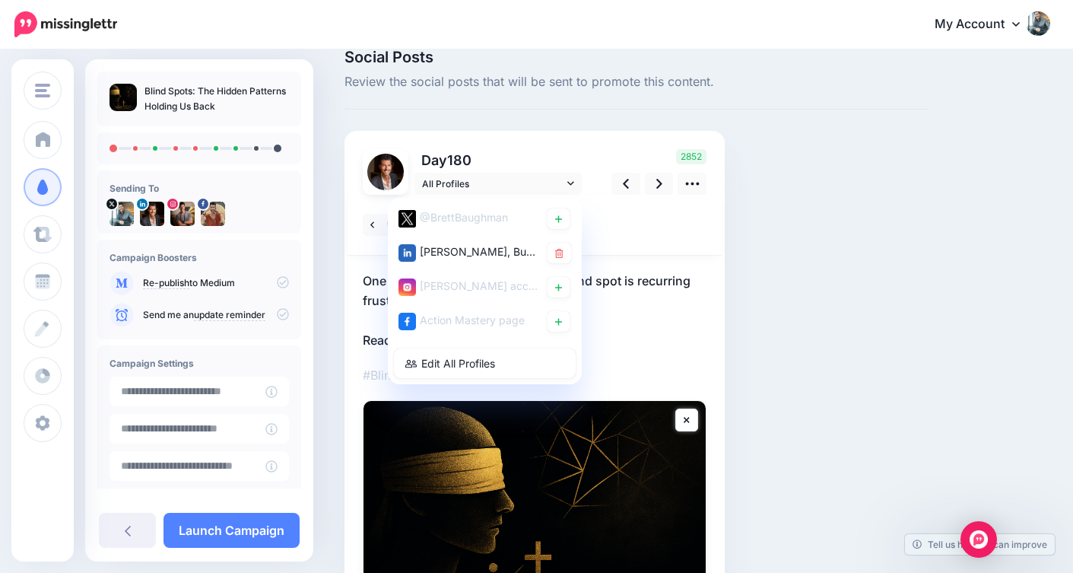
click at [632, 227] on div at bounding box center [535, 225] width 374 height 61
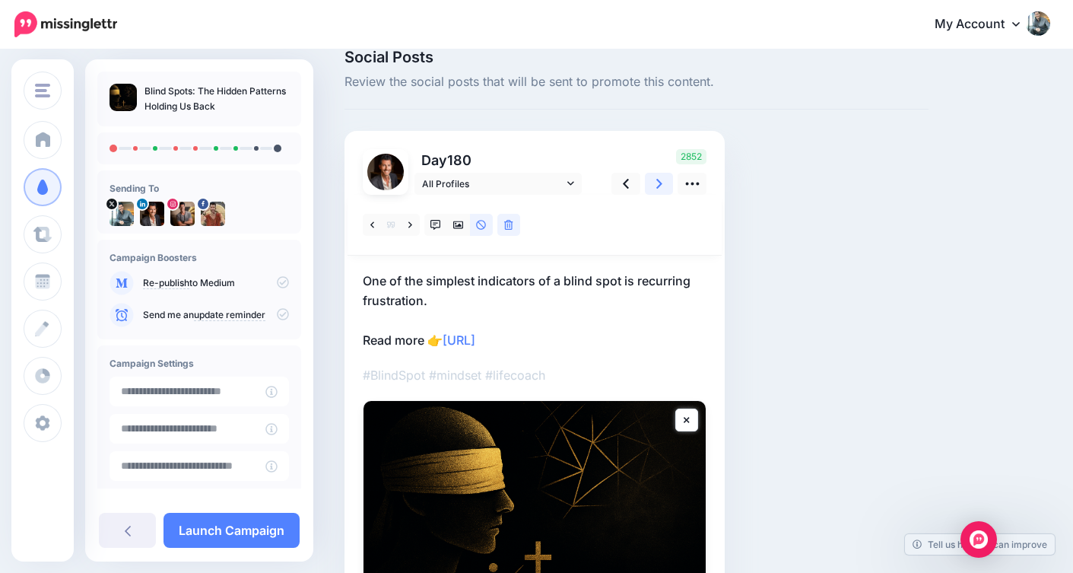
click at [659, 187] on icon at bounding box center [659, 184] width 6 height 16
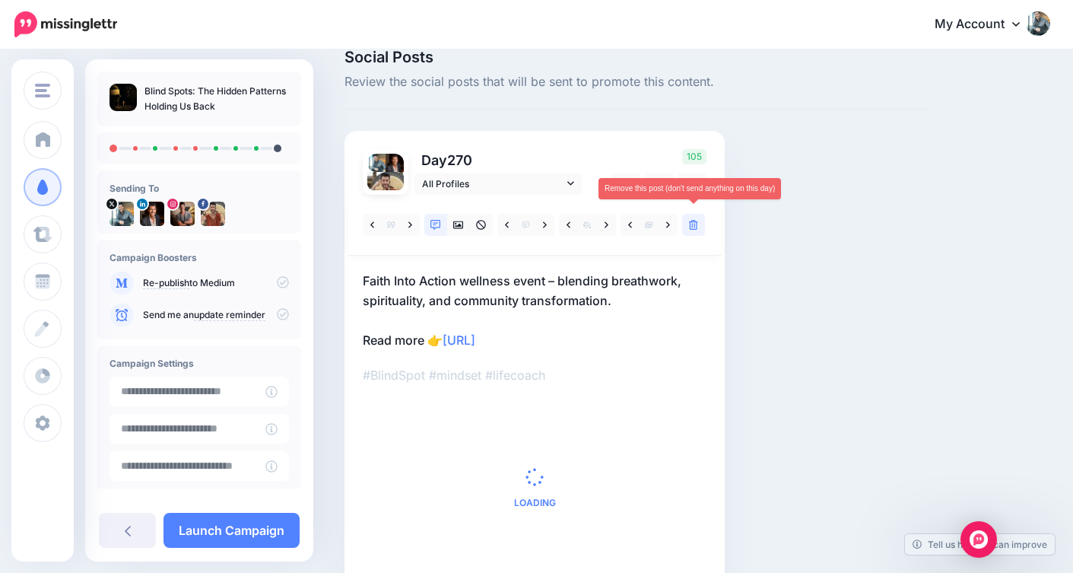
click at [694, 225] on icon at bounding box center [693, 225] width 9 height 11
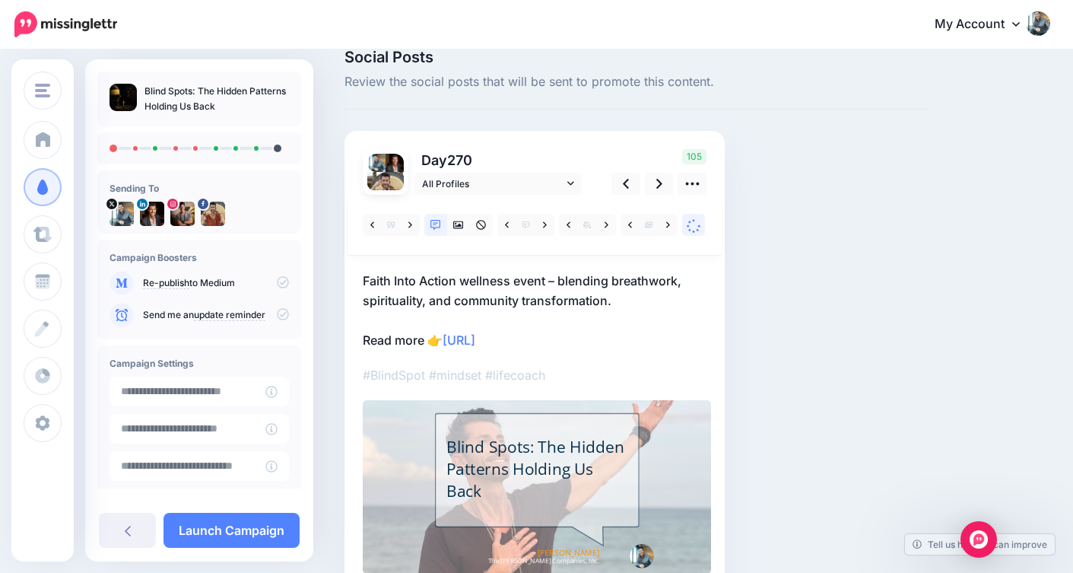
scroll to position [0, 0]
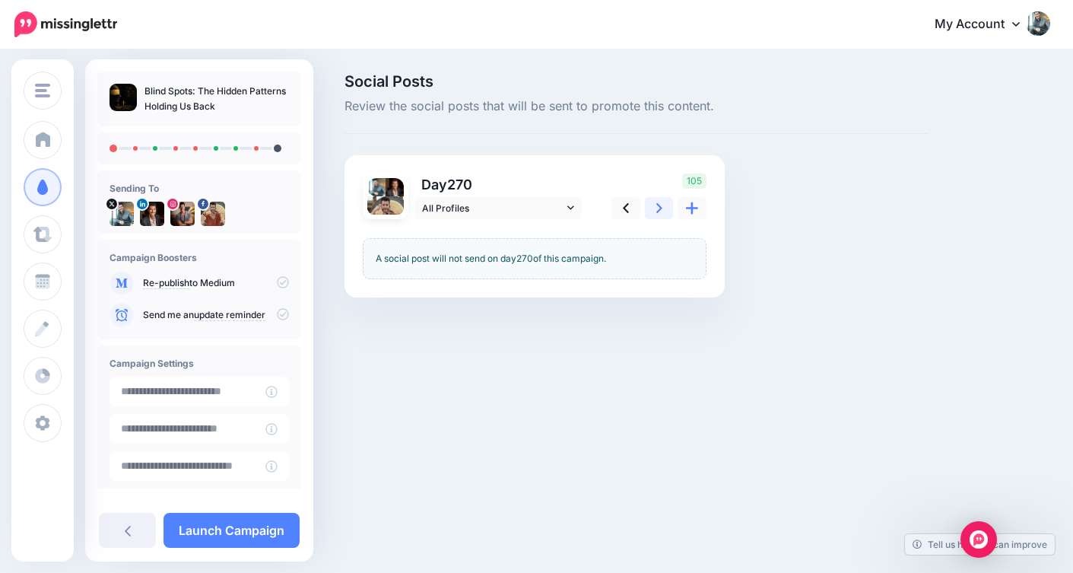
click at [661, 214] on icon at bounding box center [659, 208] width 6 height 16
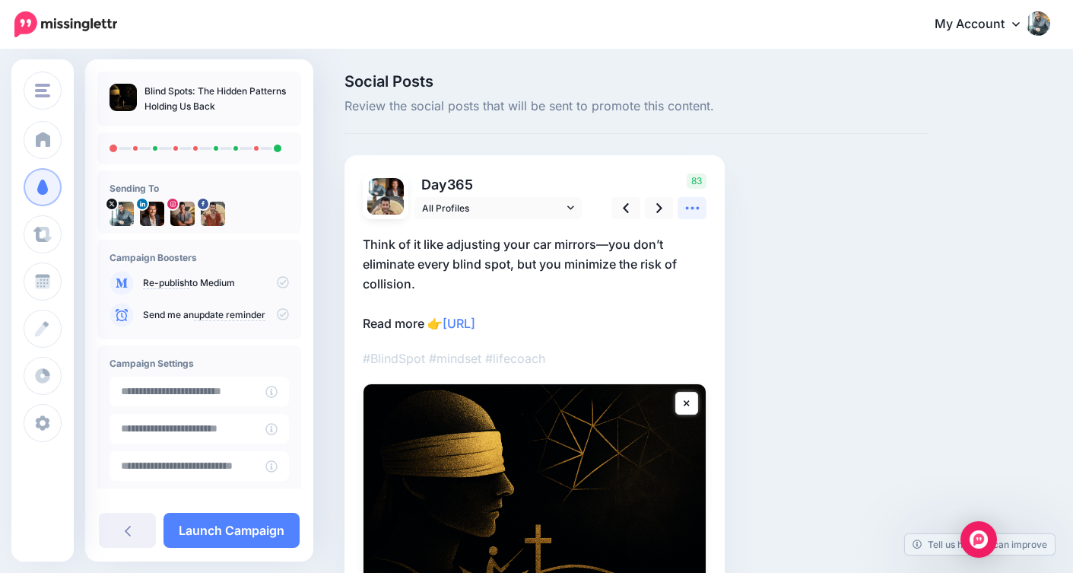
click at [695, 211] on icon at bounding box center [692, 208] width 16 height 16
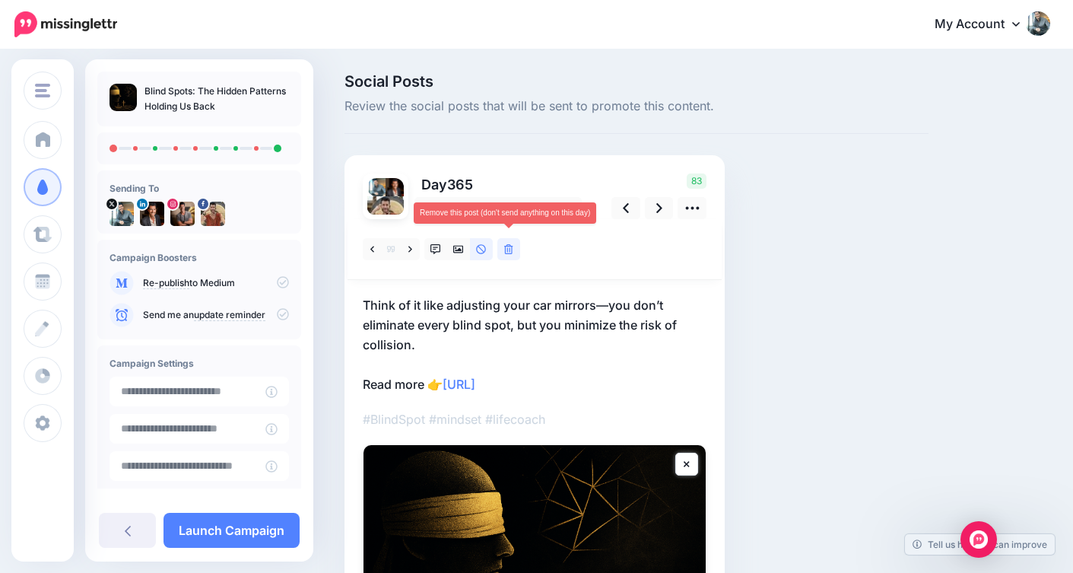
click at [511, 251] on icon at bounding box center [508, 249] width 9 height 11
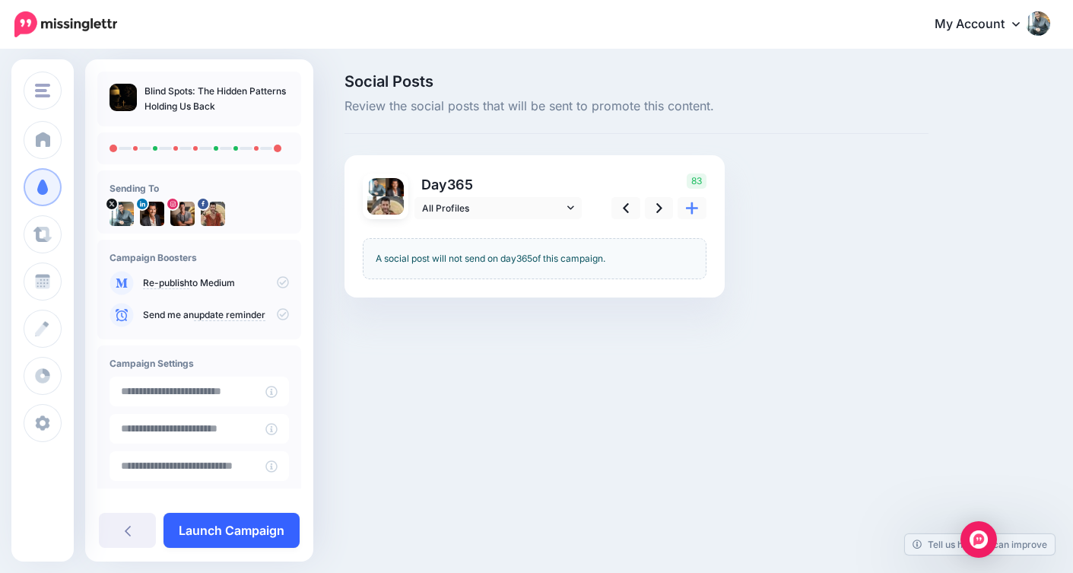
click at [224, 529] on link "Launch Campaign" at bounding box center [231, 530] width 136 height 35
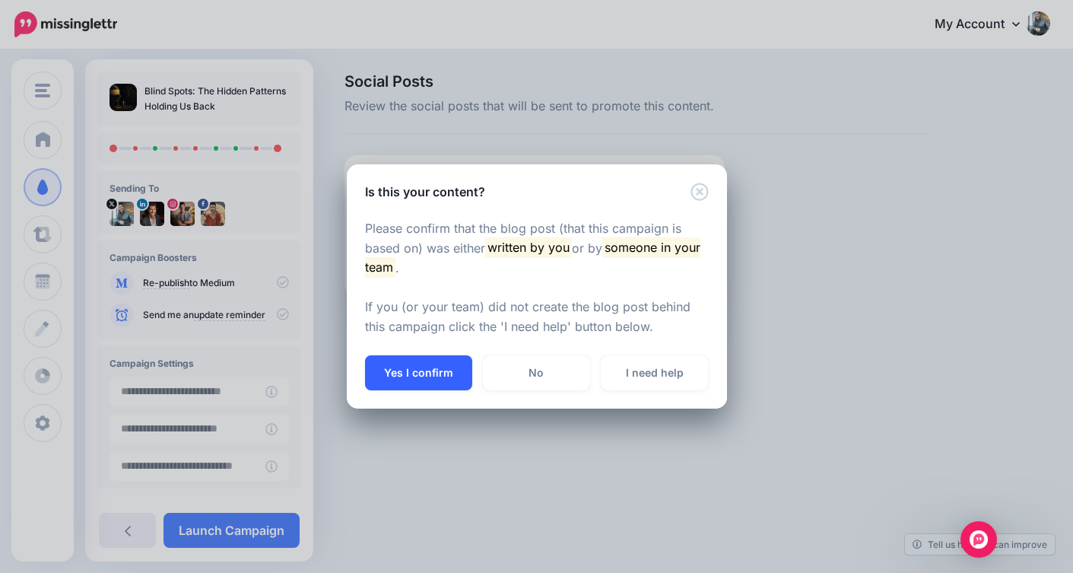
click at [424, 373] on button "Yes I confirm" at bounding box center [418, 372] width 107 height 35
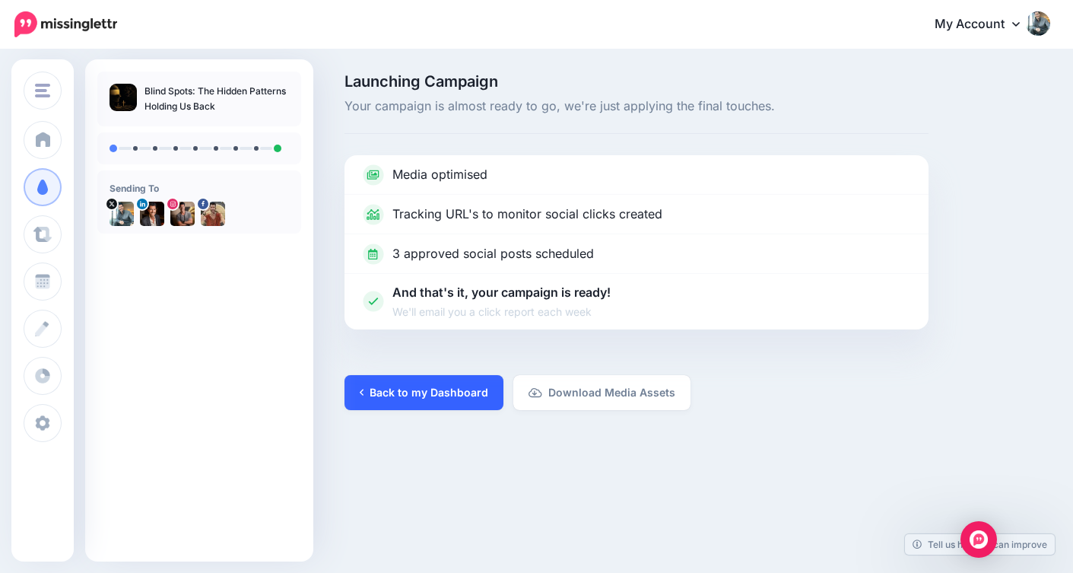
click at [424, 393] on link "Back to my Dashboard" at bounding box center [423, 392] width 159 height 35
